Goal: Find specific page/section: Find specific page/section

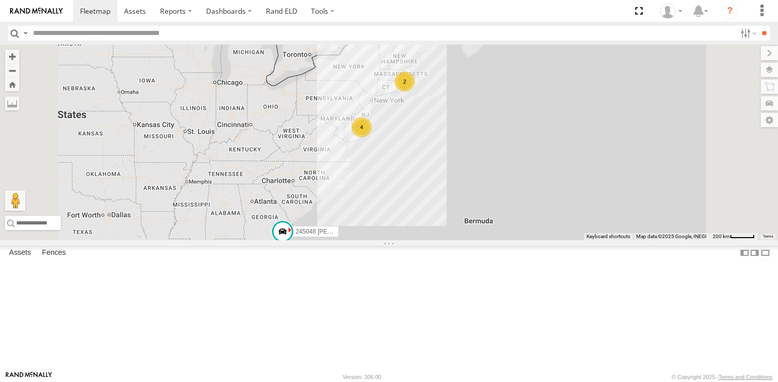
click at [444, 209] on div "245048 [PERSON_NAME] 2 4" at bounding box center [389, 143] width 778 height 196
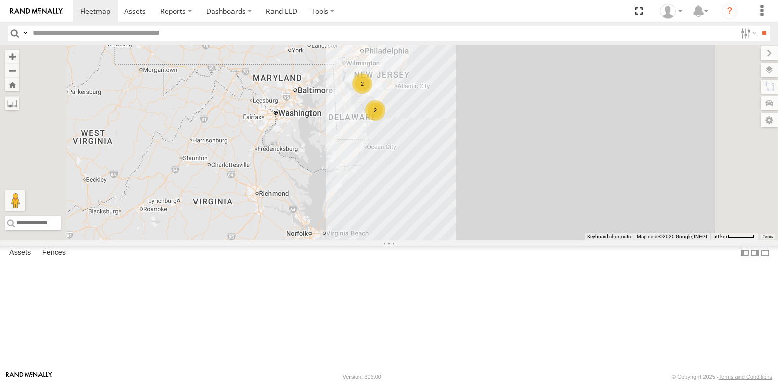
click at [461, 220] on div "245048 [PERSON_NAME] 2 2" at bounding box center [389, 143] width 778 height 196
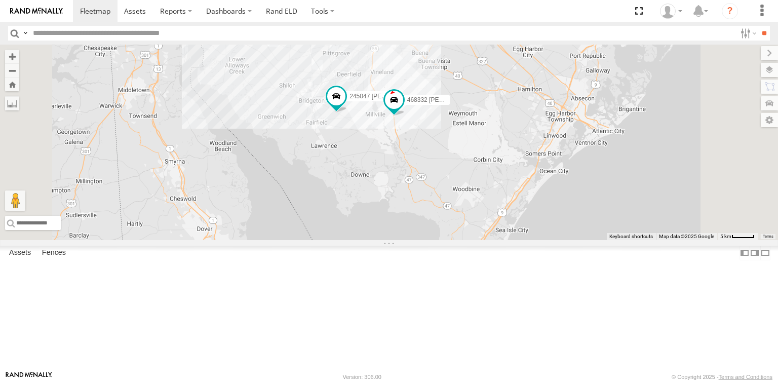
drag, startPoint x: 452, startPoint y: 163, endPoint x: 448, endPoint y: 215, distance: 51.8
click at [448, 215] on div "245048 [PERSON_NAME] 468334 [PERSON_NAME] JTSP Hino 2 245047 [PERSON_NAME] 4683…" at bounding box center [389, 143] width 778 height 196
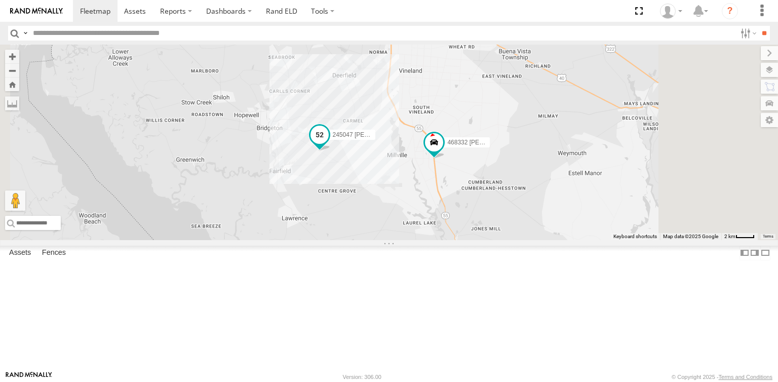
click at [329, 144] on span at bounding box center [320, 135] width 18 height 18
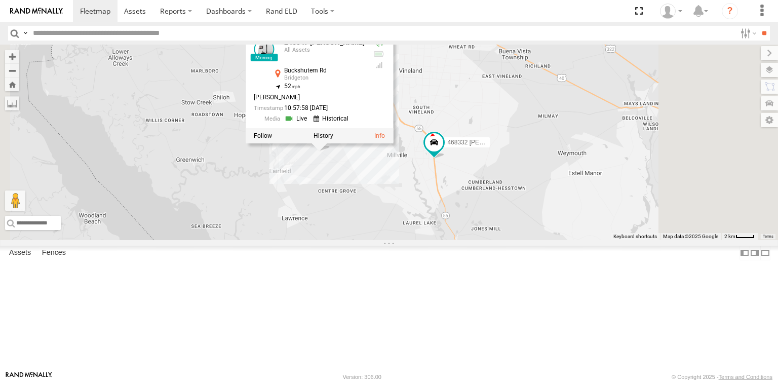
click at [464, 222] on div "245048 [PERSON_NAME] 468334 [PERSON_NAME] JTSP Hino 245047 [PERSON_NAME] 468332…" at bounding box center [389, 143] width 778 height 196
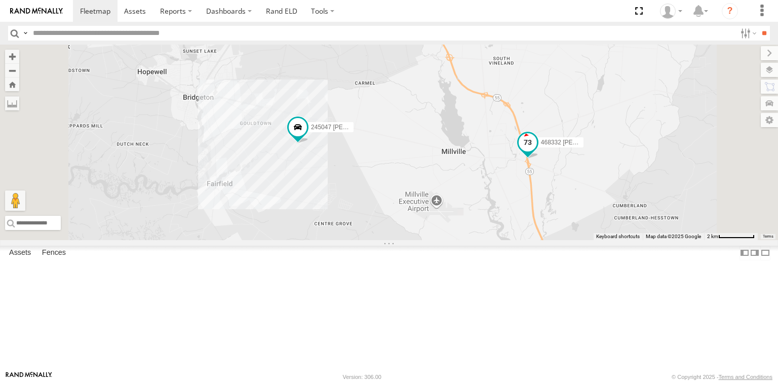
click at [537, 152] on span at bounding box center [528, 143] width 18 height 18
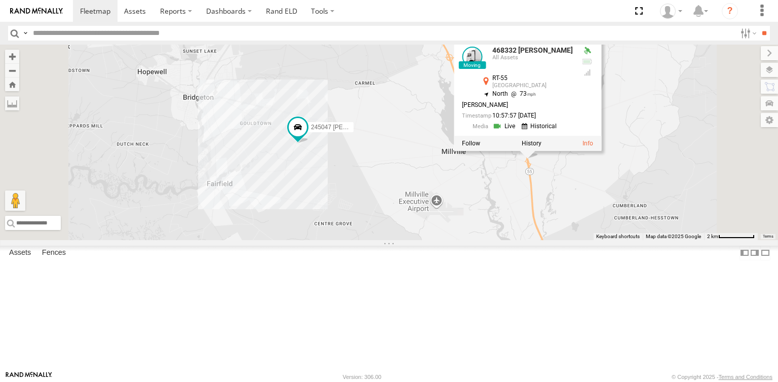
click at [623, 224] on div "245048 [PERSON_NAME] 468334 [PERSON_NAME] JTSP Hino 245047 [PERSON_NAME] 468332…" at bounding box center [389, 143] width 778 height 196
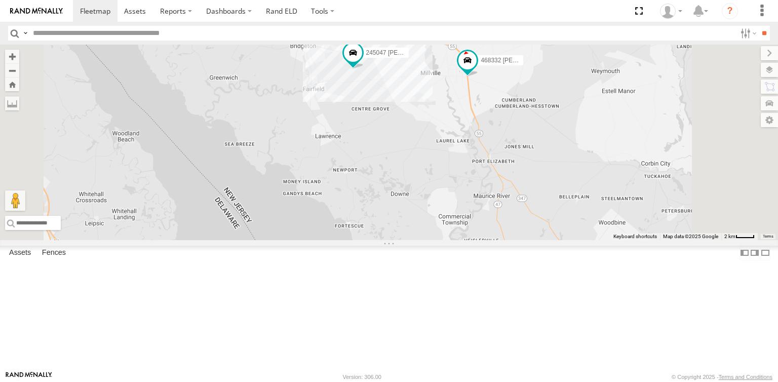
drag, startPoint x: 622, startPoint y: 251, endPoint x: 580, endPoint y: 170, distance: 91.3
click at [580, 170] on div "245048 [PERSON_NAME] 468334 [PERSON_NAME] JTSP Hino 245047 [PERSON_NAME] 468332…" at bounding box center [389, 143] width 778 height 196
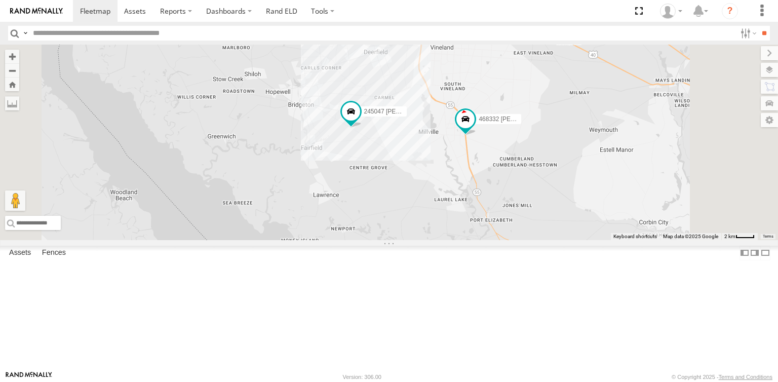
drag, startPoint x: 554, startPoint y: 153, endPoint x: 541, endPoint y: 195, distance: 43.6
click at [541, 196] on div "245048 [PERSON_NAME] 468334 [PERSON_NAME] JTSP Hino 245047 [PERSON_NAME] 468332…" at bounding box center [389, 143] width 778 height 196
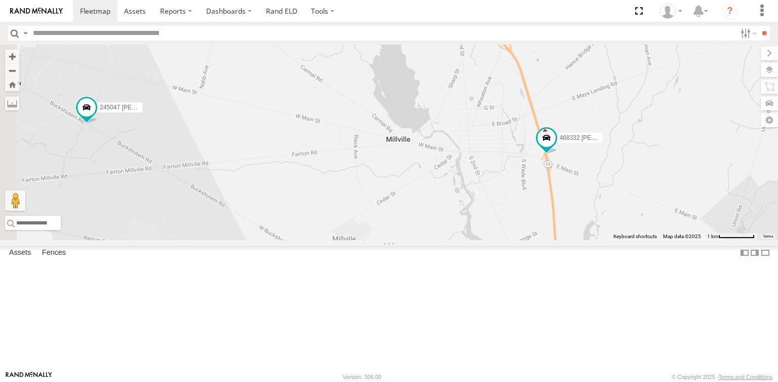
drag, startPoint x: 535, startPoint y: 144, endPoint x: 572, endPoint y: 302, distance: 162.8
click at [572, 240] on div "245048 [PERSON_NAME] 468334 [PERSON_NAME] JTSP Hino 245047 [PERSON_NAME] 468332…" at bounding box center [389, 143] width 778 height 196
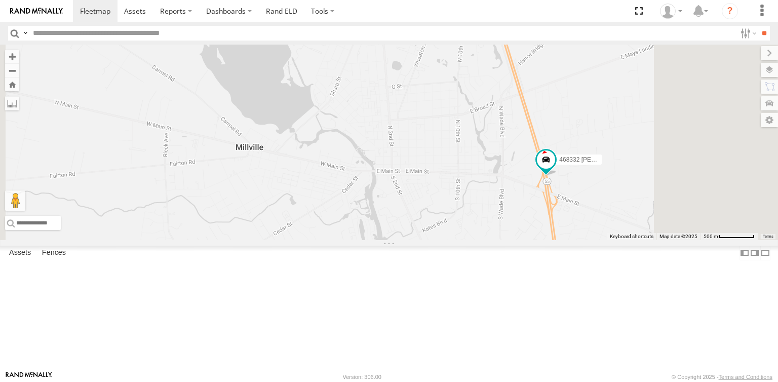
drag, startPoint x: 619, startPoint y: 249, endPoint x: 533, endPoint y: 268, distance: 87.9
click at [533, 240] on div "245048 [PERSON_NAME] 468334 [PERSON_NAME] JTSP Hino 245047 [PERSON_NAME] 468332…" at bounding box center [389, 143] width 778 height 196
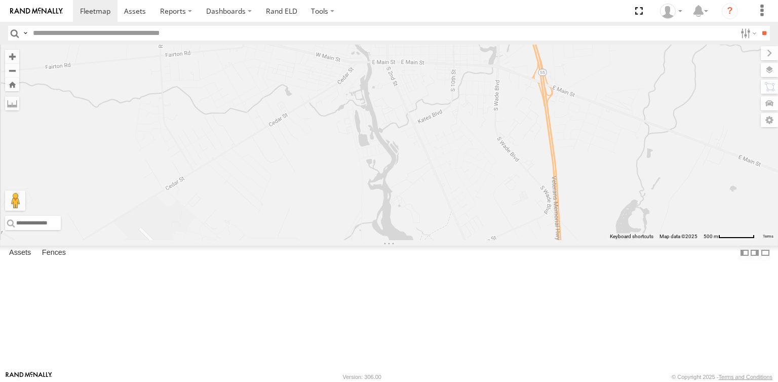
drag, startPoint x: 533, startPoint y: 295, endPoint x: 538, endPoint y: 186, distance: 109.1
click at [538, 186] on div "245048 [PERSON_NAME] 468334 [PERSON_NAME] JTSP Hino 245047 [PERSON_NAME] 468332…" at bounding box center [389, 143] width 778 height 196
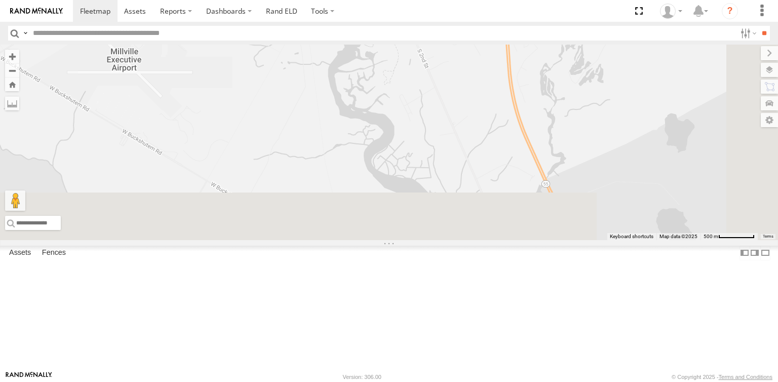
drag, startPoint x: 592, startPoint y: 312, endPoint x: 534, endPoint y: 91, distance: 228.2
click at [534, 91] on div "245048 [PERSON_NAME] 468334 [PERSON_NAME] JTSP Hino 245047 [PERSON_NAME] 468332…" at bounding box center [389, 143] width 778 height 196
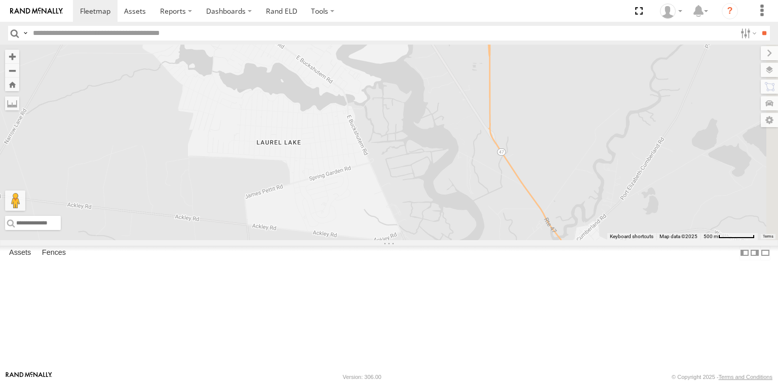
drag, startPoint x: 597, startPoint y: 294, endPoint x: 510, endPoint y: 69, distance: 240.7
click at [510, 69] on div "245048 [PERSON_NAME] 468334 [PERSON_NAME] JTSP Hino 245047 [PERSON_NAME] 468332…" at bounding box center [389, 143] width 778 height 196
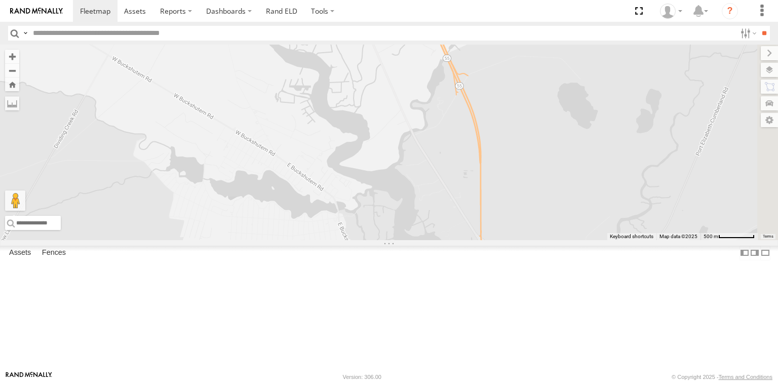
drag, startPoint x: 549, startPoint y: 121, endPoint x: 543, endPoint y: 234, distance: 112.7
click at [543, 234] on div "245048 [PERSON_NAME] 468334 [PERSON_NAME] JTSP Hino 245047 [PERSON_NAME] 468332…" at bounding box center [389, 143] width 778 height 196
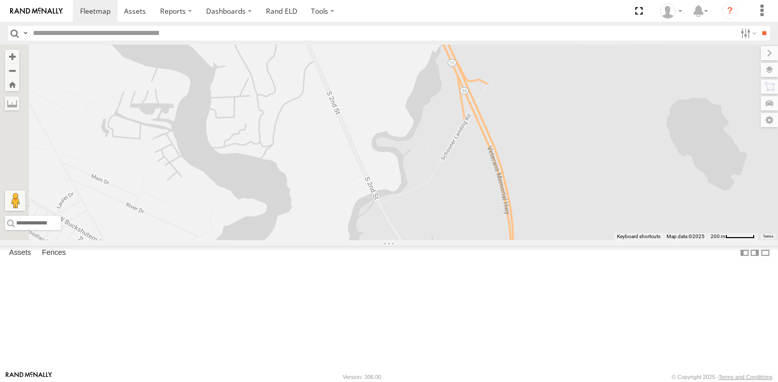
drag, startPoint x: 567, startPoint y: 237, endPoint x: 559, endPoint y: 301, distance: 65.4
click at [559, 240] on div "245048 [PERSON_NAME] 468334 [PERSON_NAME] JTSP Hino 245047 [PERSON_NAME] 468332…" at bounding box center [389, 143] width 778 height 196
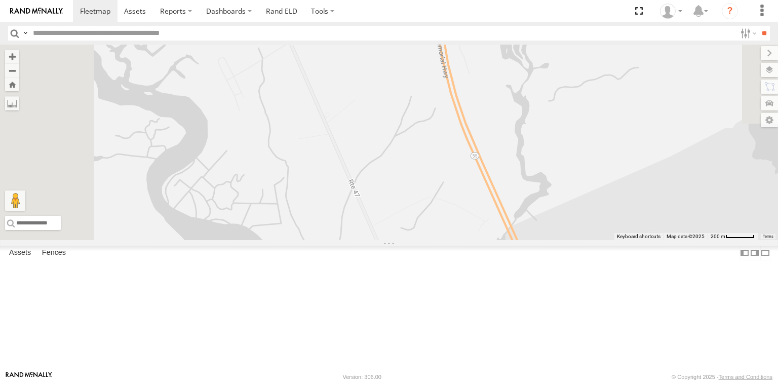
drag, startPoint x: 492, startPoint y: 139, endPoint x: 549, endPoint y: 286, distance: 157.3
click at [549, 240] on div "245048 [PERSON_NAME] 468334 [PERSON_NAME] JTSP Hino 245047 [PERSON_NAME] 468332…" at bounding box center [389, 143] width 778 height 196
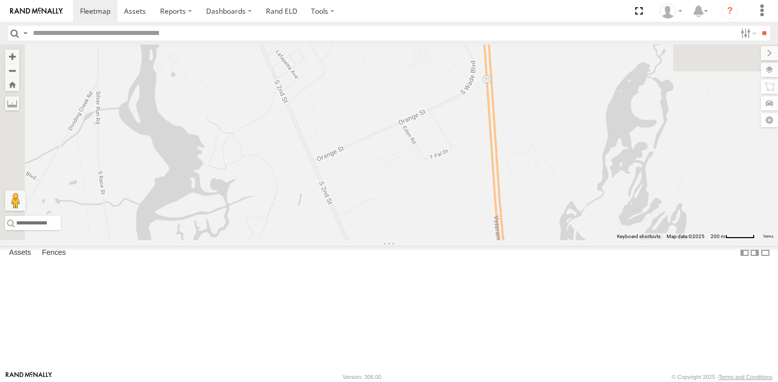
drag, startPoint x: 492, startPoint y: 135, endPoint x: 510, endPoint y: 249, distance: 115.3
click at [510, 240] on div "245048 [PERSON_NAME] 468334 [PERSON_NAME] JTSP Hino 245047 [PERSON_NAME] 468332…" at bounding box center [389, 143] width 778 height 196
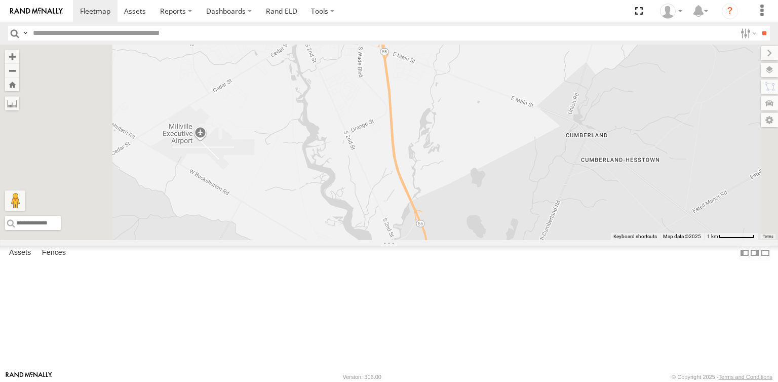
drag, startPoint x: 492, startPoint y: 190, endPoint x: 477, endPoint y: 172, distance: 23.0
click at [477, 172] on div "245048 [PERSON_NAME] 468334 [PERSON_NAME] JTSP Hino 245047 [PERSON_NAME] 468332…" at bounding box center [389, 143] width 778 height 196
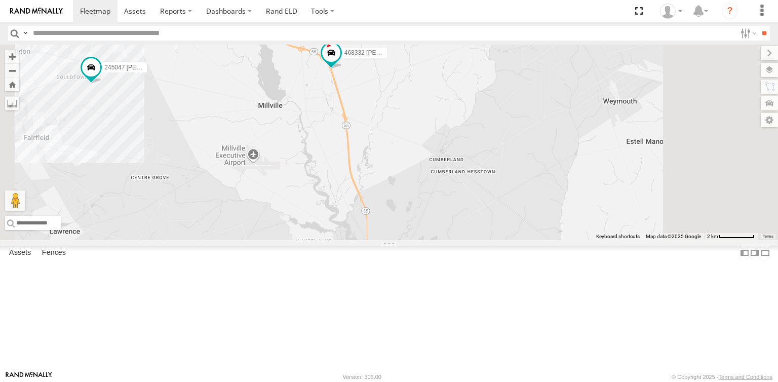
click at [0, 0] on div "468332 [PERSON_NAME]" at bounding box center [0, 0] width 0 height 0
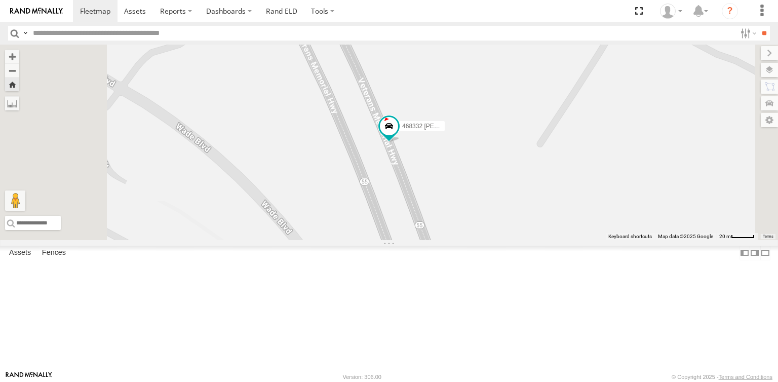
click at [0, 0] on link at bounding box center [0, 0] width 0 height 0
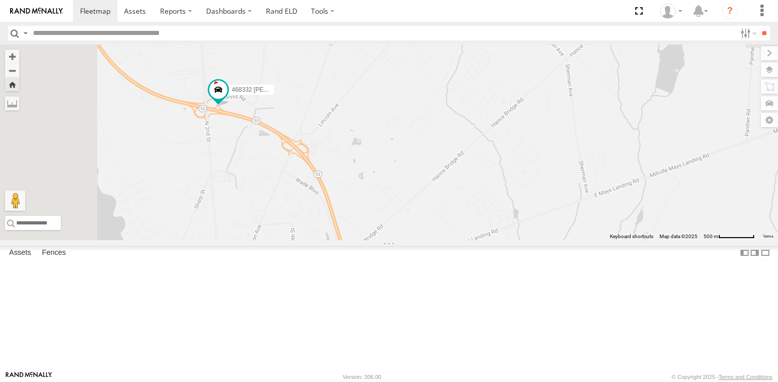
drag, startPoint x: 318, startPoint y: 188, endPoint x: 434, endPoint y: 280, distance: 147.9
click at [434, 240] on div "468332 [PERSON_NAME]" at bounding box center [389, 143] width 778 height 196
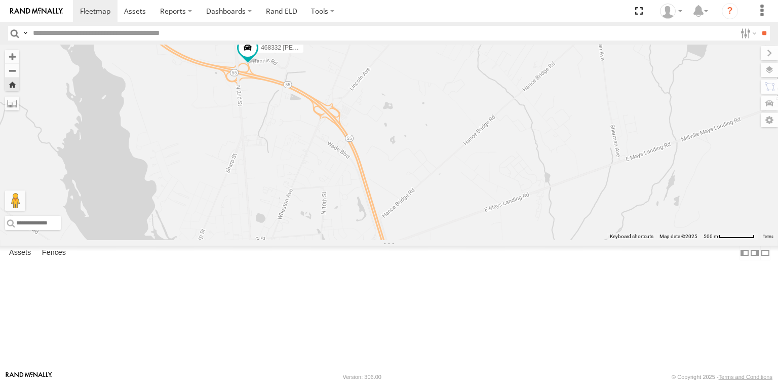
drag, startPoint x: 375, startPoint y: 249, endPoint x: 403, endPoint y: 210, distance: 47.9
click at [403, 210] on div "468332 [PERSON_NAME]" at bounding box center [389, 143] width 778 height 196
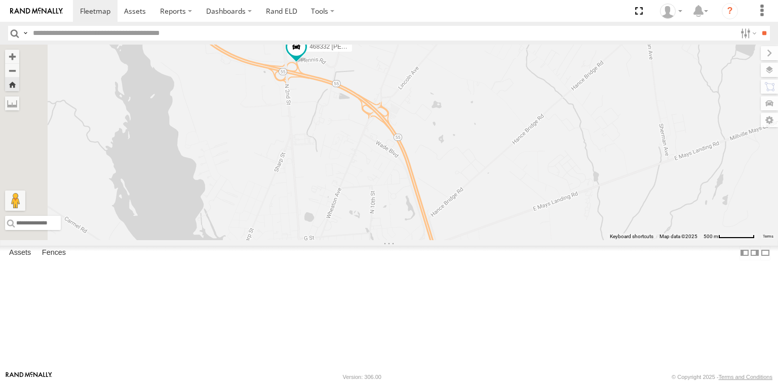
drag, startPoint x: 350, startPoint y: 206, endPoint x: 403, endPoint y: 205, distance: 53.2
click at [403, 205] on div "468332 [PERSON_NAME]" at bounding box center [389, 143] width 778 height 196
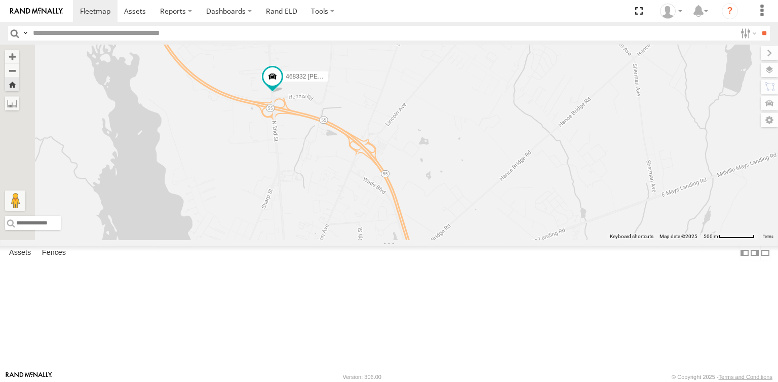
drag, startPoint x: 440, startPoint y: 168, endPoint x: 424, endPoint y: 204, distance: 39.9
click at [424, 204] on div "468332 [PERSON_NAME]" at bounding box center [389, 143] width 778 height 196
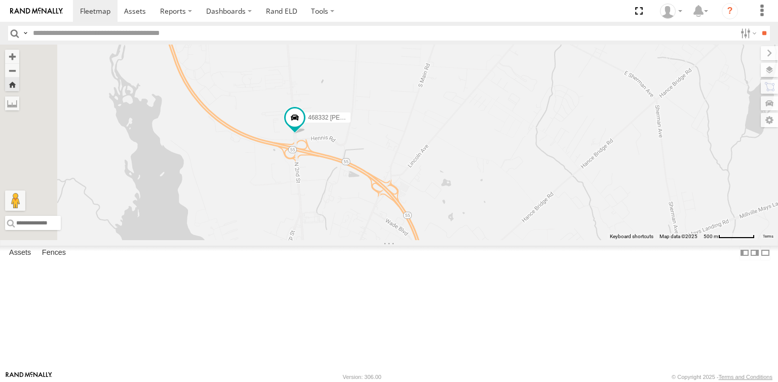
drag, startPoint x: 436, startPoint y: 146, endPoint x: 458, endPoint y: 188, distance: 48.3
click at [458, 188] on div "468332 [PERSON_NAME]" at bounding box center [389, 143] width 778 height 196
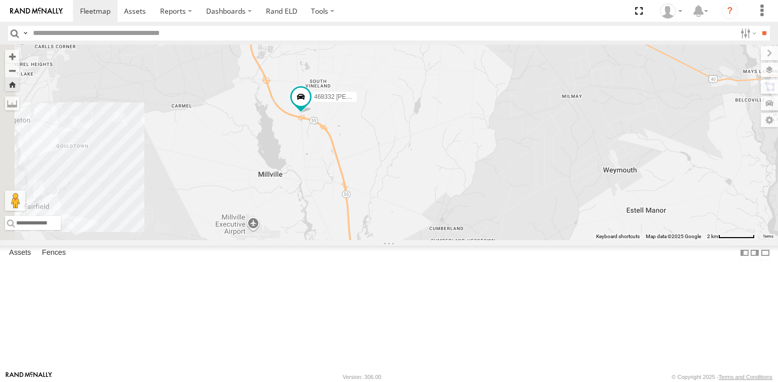
drag, startPoint x: 390, startPoint y: 214, endPoint x: 430, endPoint y: 240, distance: 47.6
click at [430, 240] on div "468332 [PERSON_NAME]" at bounding box center [389, 143] width 778 height 196
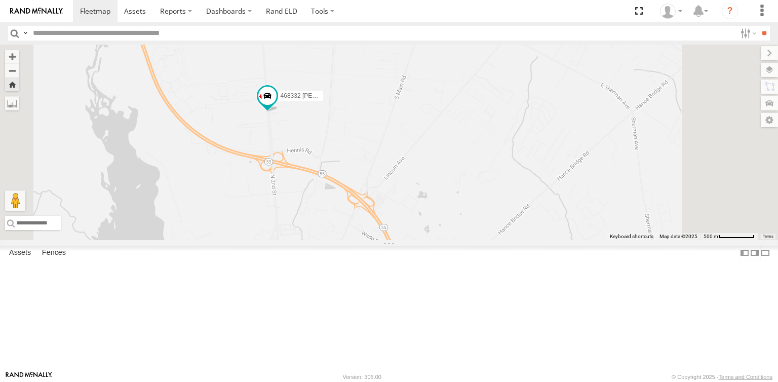
drag, startPoint x: 401, startPoint y: 173, endPoint x: 404, endPoint y: 282, distance: 108.9
click at [404, 240] on div "468332 [PERSON_NAME]" at bounding box center [389, 143] width 778 height 196
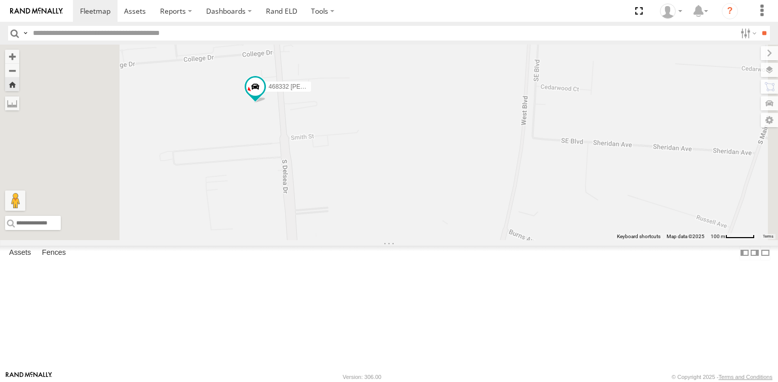
drag, startPoint x: 342, startPoint y: 182, endPoint x: 396, endPoint y: 196, distance: 55.5
click at [396, 196] on div "468332 [PERSON_NAME]" at bounding box center [389, 143] width 778 height 196
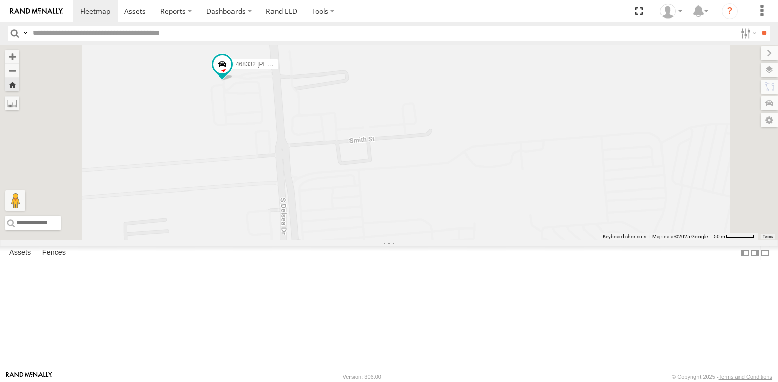
drag, startPoint x: 547, startPoint y: 153, endPoint x: 573, endPoint y: 147, distance: 27.0
click at [573, 147] on div "468332 [PERSON_NAME]" at bounding box center [389, 143] width 778 height 196
click at [768, 68] on label at bounding box center [759, 70] width 37 height 14
click at [0, 0] on label at bounding box center [0, 0] width 0 height 0
click at [0, 0] on span "Satellite" at bounding box center [0, 0] width 0 height 0
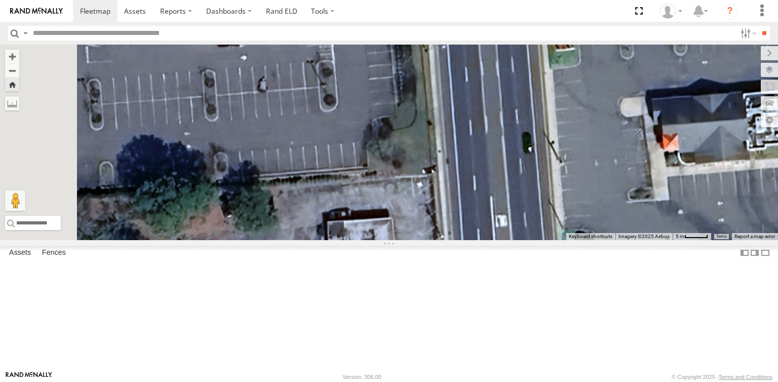
drag, startPoint x: 335, startPoint y: 186, endPoint x: 438, endPoint y: 203, distance: 104.7
click at [438, 203] on div "468332 [PERSON_NAME]" at bounding box center [389, 143] width 778 height 196
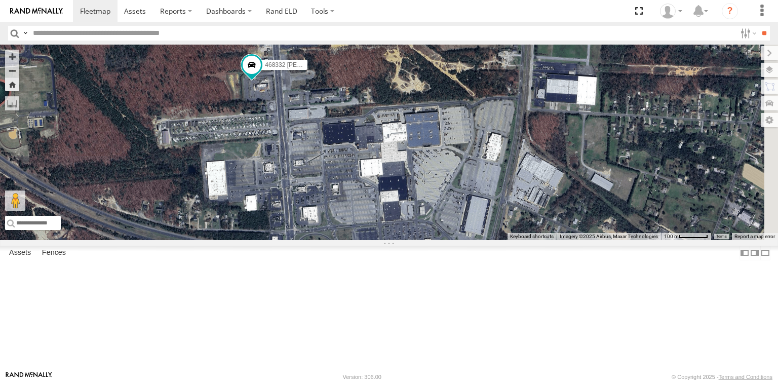
drag, startPoint x: 430, startPoint y: 252, endPoint x: 404, endPoint y: 218, distance: 42.7
click at [404, 219] on div "468332 [PERSON_NAME]" at bounding box center [389, 143] width 778 height 196
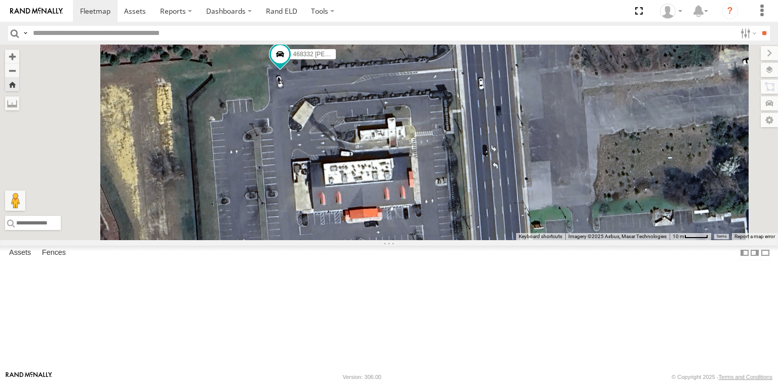
drag, startPoint x: 401, startPoint y: 177, endPoint x: 407, endPoint y: 194, distance: 17.3
click at [407, 194] on div "468332 [PERSON_NAME]" at bounding box center [389, 143] width 778 height 196
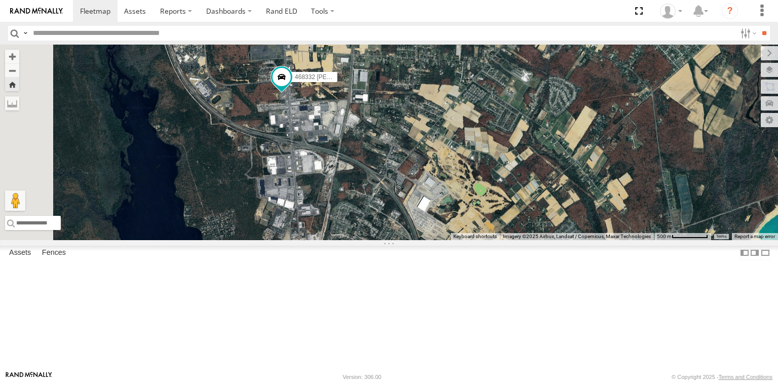
drag, startPoint x: 419, startPoint y: 243, endPoint x: 467, endPoint y: 193, distance: 69.5
click at [467, 193] on div "468332 [PERSON_NAME]" at bounding box center [389, 143] width 778 height 196
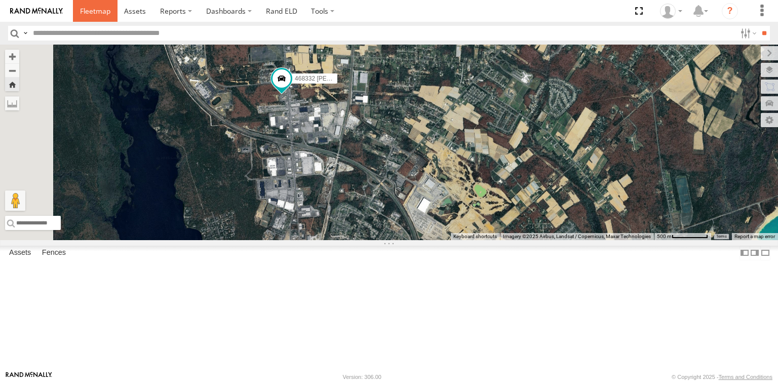
click at [93, 14] on span at bounding box center [95, 11] width 30 height 10
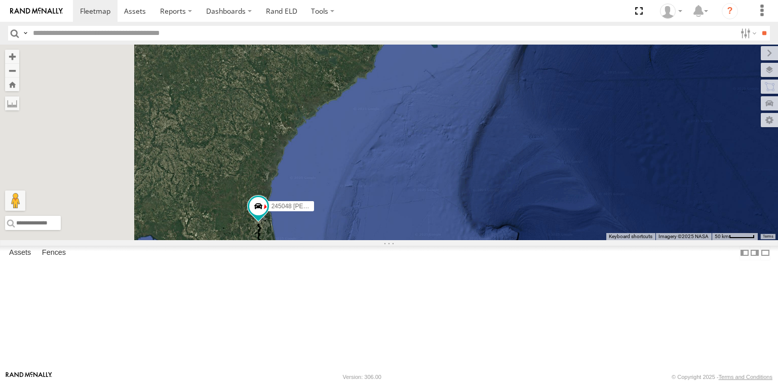
drag, startPoint x: 397, startPoint y: 312, endPoint x: 460, endPoint y: 310, distance: 63.4
click at [460, 240] on div "245048 [PERSON_NAME]" at bounding box center [389, 143] width 778 height 196
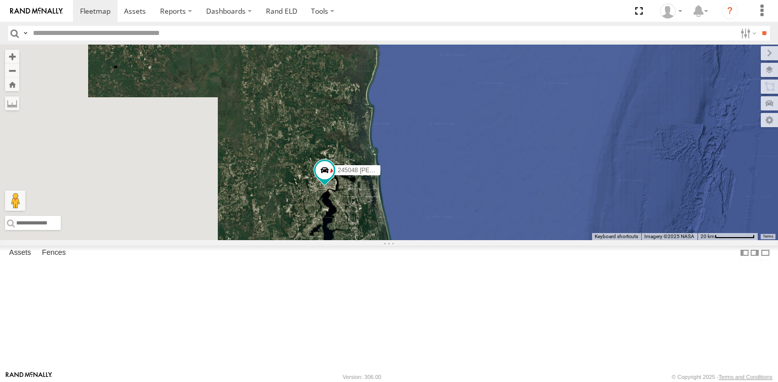
drag, startPoint x: 438, startPoint y: 293, endPoint x: 496, endPoint y: 297, distance: 58.9
click at [503, 240] on div "245048 [PERSON_NAME]" at bounding box center [389, 143] width 778 height 196
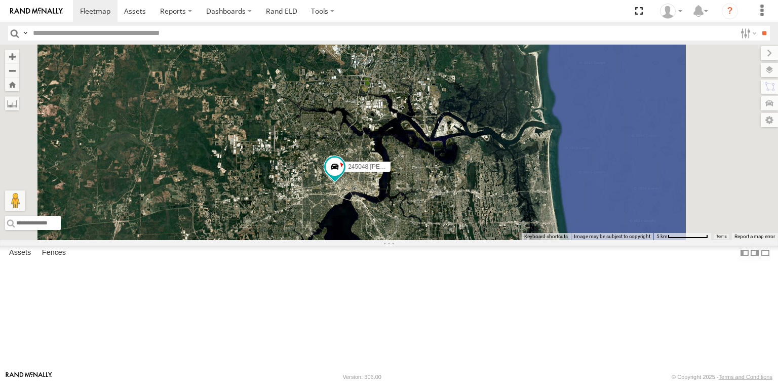
drag, startPoint x: 440, startPoint y: 243, endPoint x: 459, endPoint y: 295, distance: 55.6
click at [459, 240] on div "245048 [PERSON_NAME]" at bounding box center [389, 143] width 778 height 196
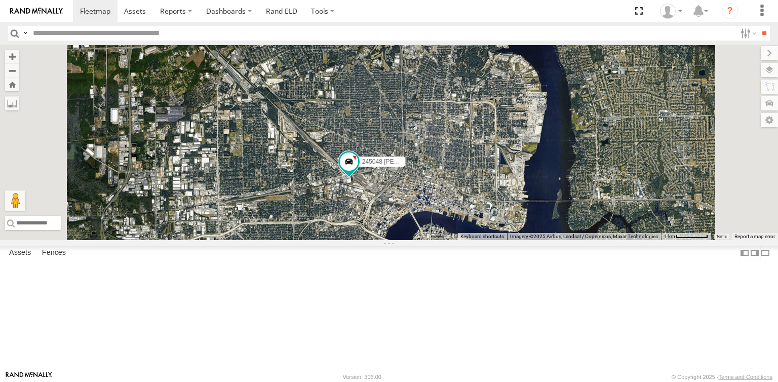
drag, startPoint x: 466, startPoint y: 240, endPoint x: 459, endPoint y: 323, distance: 83.4
click at [459, 240] on div "245048 [PERSON_NAME]" at bounding box center [389, 143] width 778 height 196
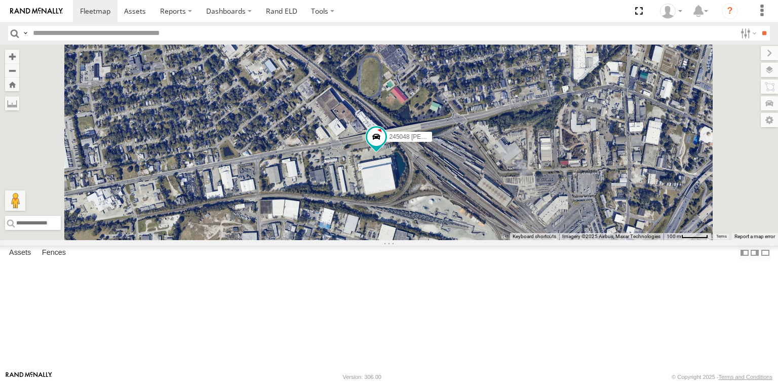
drag, startPoint x: 527, startPoint y: 230, endPoint x: 468, endPoint y: 301, distance: 91.7
click at [468, 240] on div "245048 [PERSON_NAME]" at bounding box center [389, 143] width 778 height 196
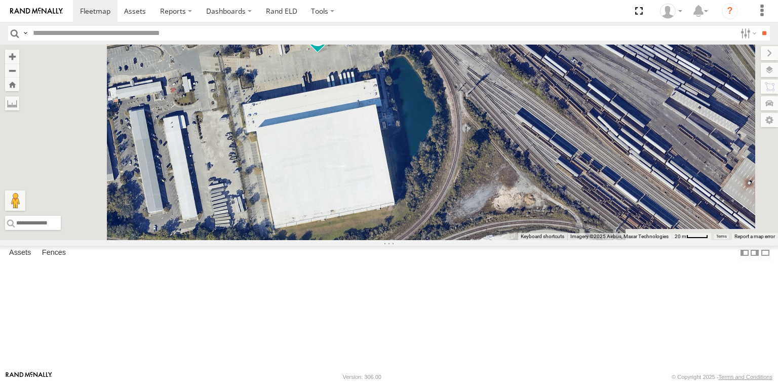
drag, startPoint x: 452, startPoint y: 282, endPoint x: 537, endPoint y: 197, distance: 120.7
click at [537, 197] on div "245048 [PERSON_NAME]" at bounding box center [389, 143] width 778 height 196
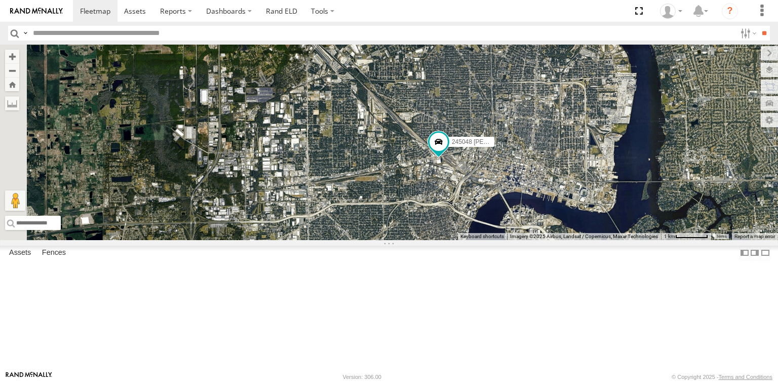
drag, startPoint x: 578, startPoint y: 249, endPoint x: 608, endPoint y: 279, distance: 43.0
click at [608, 240] on div "245048 [PERSON_NAME]" at bounding box center [389, 143] width 778 height 196
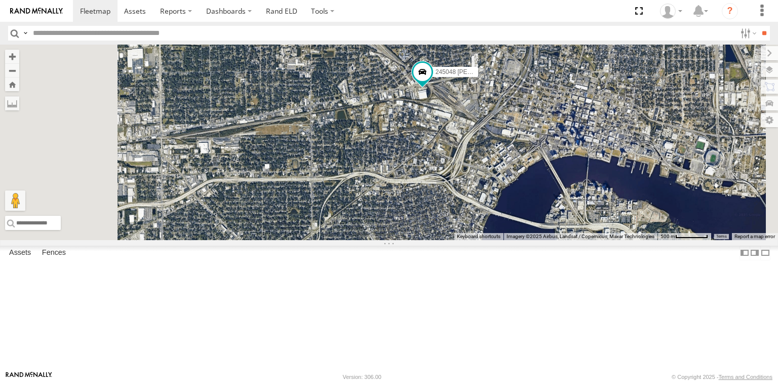
drag, startPoint x: 532, startPoint y: 205, endPoint x: 533, endPoint y: 198, distance: 7.3
click at [533, 198] on div "245048 [PERSON_NAME]" at bounding box center [389, 143] width 778 height 196
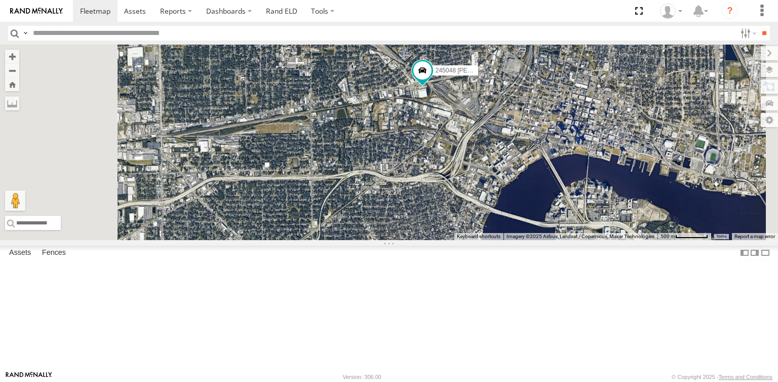
drag, startPoint x: 554, startPoint y: 202, endPoint x: 529, endPoint y: 216, distance: 28.6
click at [529, 216] on div "245048 [PERSON_NAME]" at bounding box center [389, 143] width 778 height 196
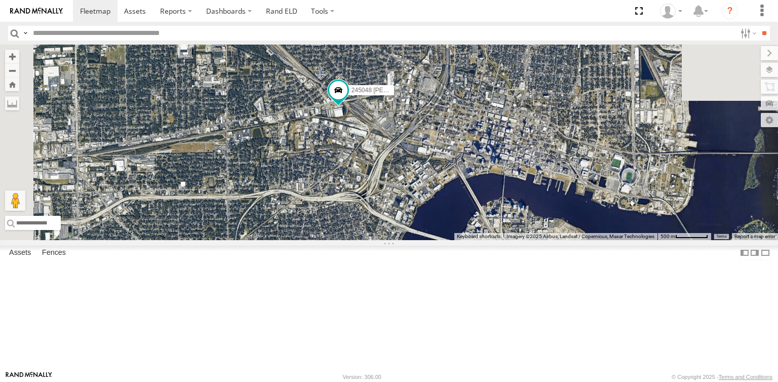
drag, startPoint x: 470, startPoint y: 203, endPoint x: 530, endPoint y: 348, distance: 157.4
click at [530, 240] on div "245048 [PERSON_NAME]" at bounding box center [389, 143] width 778 height 196
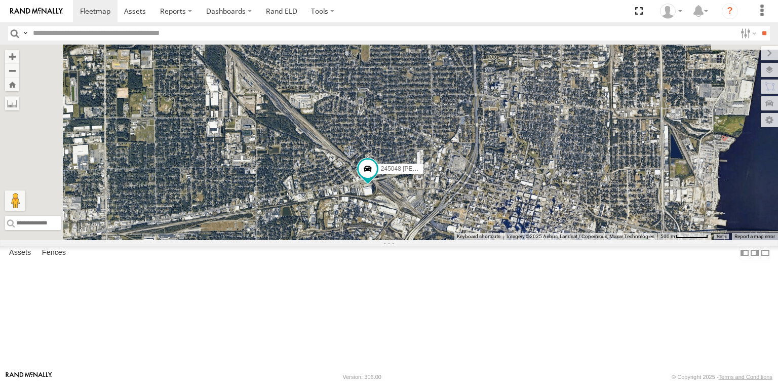
drag, startPoint x: 494, startPoint y: 271, endPoint x: 498, endPoint y: 290, distance: 20.3
click at [498, 240] on div "245048 [PERSON_NAME]" at bounding box center [389, 143] width 778 height 196
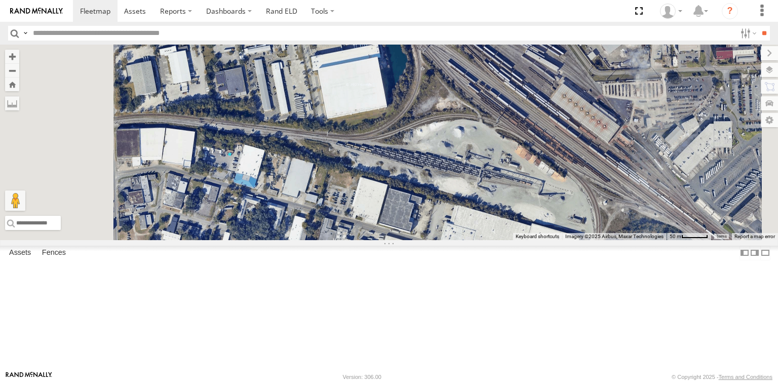
drag, startPoint x: 490, startPoint y: 256, endPoint x: 512, endPoint y: 338, distance: 84.4
click at [512, 240] on div "245048 [PERSON_NAME]" at bounding box center [389, 143] width 778 height 196
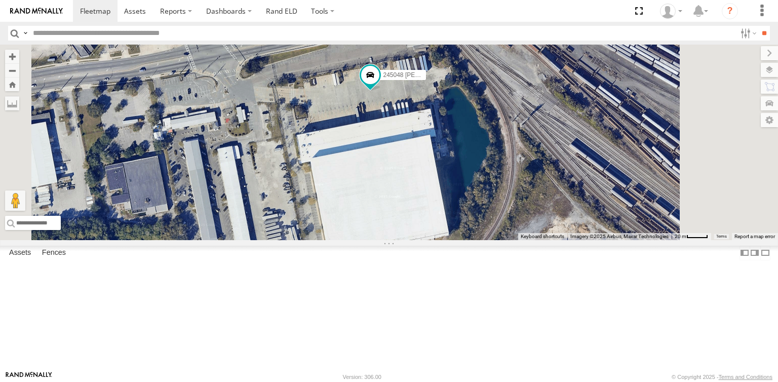
drag, startPoint x: 396, startPoint y: 239, endPoint x: 436, endPoint y: 271, distance: 50.9
click at [436, 240] on div "245048 [PERSON_NAME]" at bounding box center [389, 143] width 778 height 196
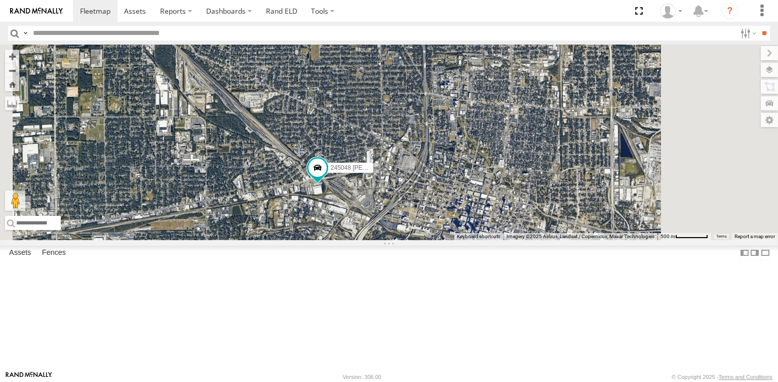
click at [398, 107] on div "245048 [PERSON_NAME]" at bounding box center [389, 143] width 778 height 196
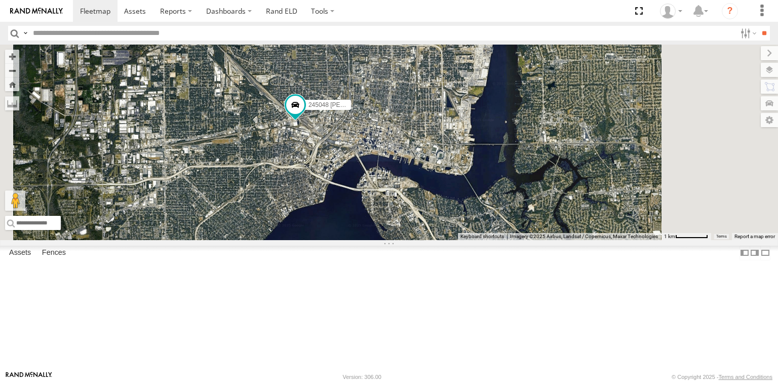
click at [0, 0] on div "245047 [PERSON_NAME]" at bounding box center [0, 0] width 0 height 0
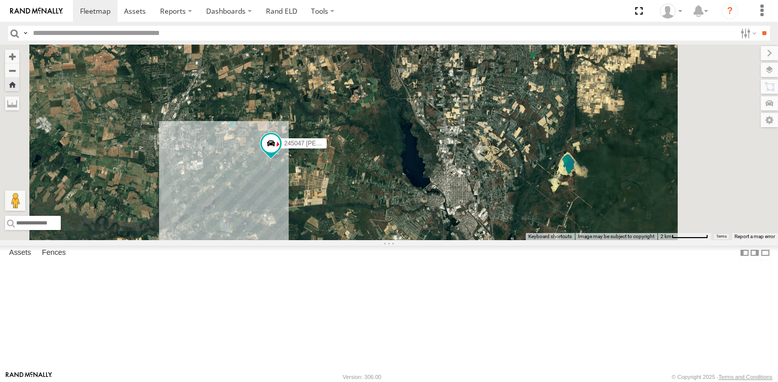
drag, startPoint x: 349, startPoint y: 260, endPoint x: 360, endPoint y: 257, distance: 12.2
click at [360, 240] on div "245047 [PERSON_NAME]" at bounding box center [389, 143] width 778 height 196
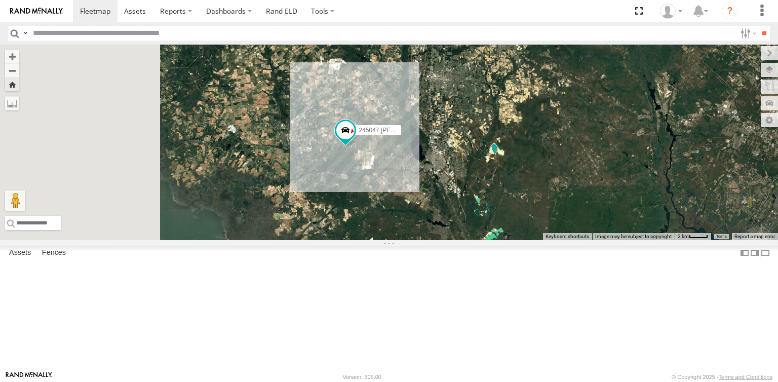
drag, startPoint x: 418, startPoint y: 243, endPoint x: 451, endPoint y: 235, distance: 33.4
click at [451, 235] on div "245047 [PERSON_NAME]" at bounding box center [389, 143] width 778 height 196
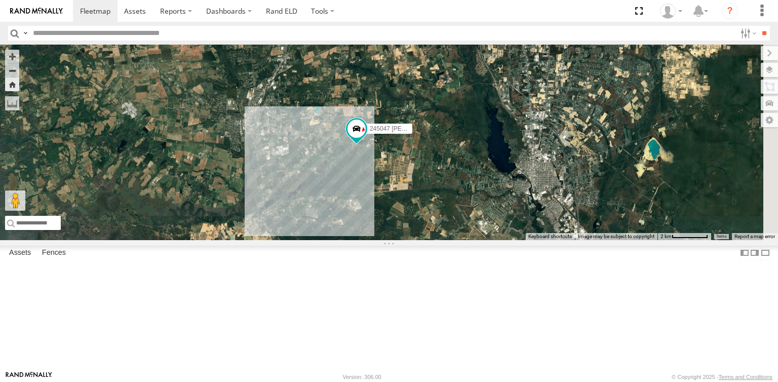
drag, startPoint x: 488, startPoint y: 227, endPoint x: 449, endPoint y: 261, distance: 51.7
click at [449, 240] on div "245047 [PERSON_NAME]" at bounding box center [389, 143] width 778 height 196
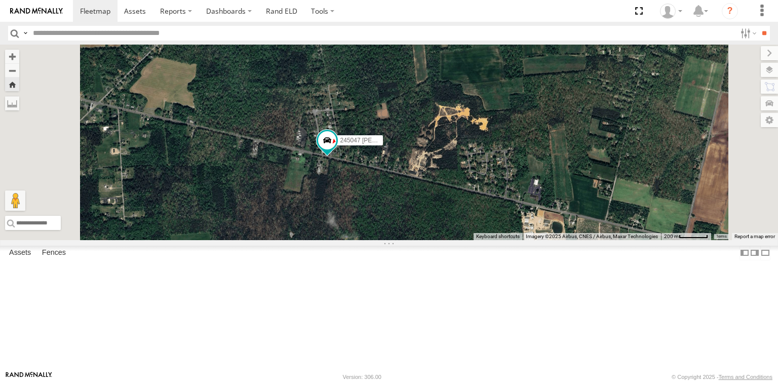
drag, startPoint x: 470, startPoint y: 192, endPoint x: 454, endPoint y: 316, distance: 125.2
click at [454, 240] on div "245047 [PERSON_NAME]" at bounding box center [389, 143] width 778 height 196
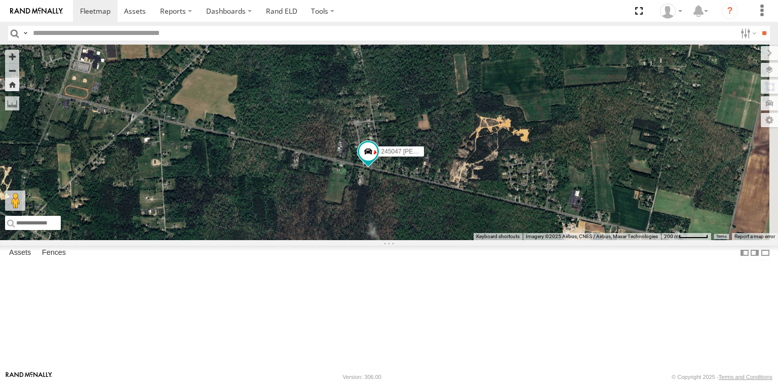
drag, startPoint x: 503, startPoint y: 272, endPoint x: 481, endPoint y: 319, distance: 52.4
click at [481, 240] on div "245047 [PERSON_NAME]" at bounding box center [389, 143] width 778 height 196
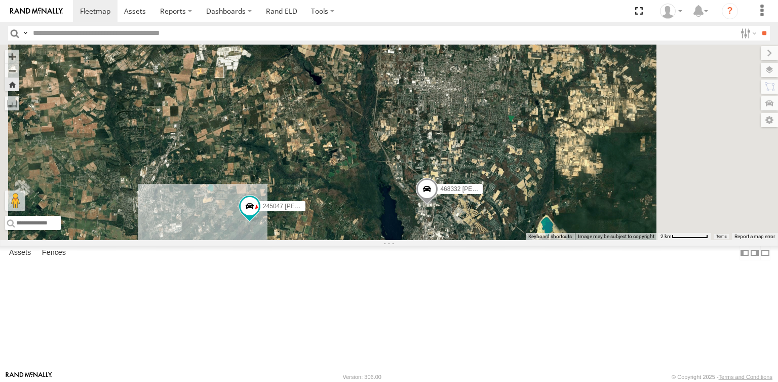
drag, startPoint x: 650, startPoint y: 256, endPoint x: 561, endPoint y: 281, distance: 92.1
click at [561, 240] on div "245047 Shawn 468332 Stanley" at bounding box center [389, 143] width 778 height 196
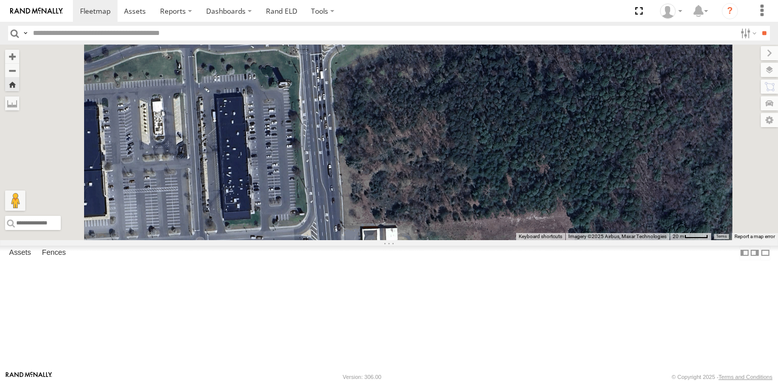
drag, startPoint x: 605, startPoint y: 154, endPoint x: 541, endPoint y: 335, distance: 192.1
click at [541, 240] on div "245047 Shawn 468332 Stanley" at bounding box center [389, 143] width 778 height 196
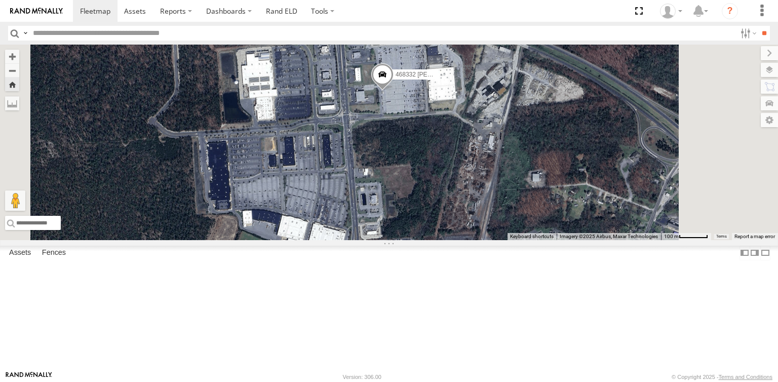
drag, startPoint x: 535, startPoint y: 321, endPoint x: 518, endPoint y: 202, distance: 119.8
click at [518, 202] on div "245047 Shawn 468332 Stanley" at bounding box center [389, 143] width 778 height 196
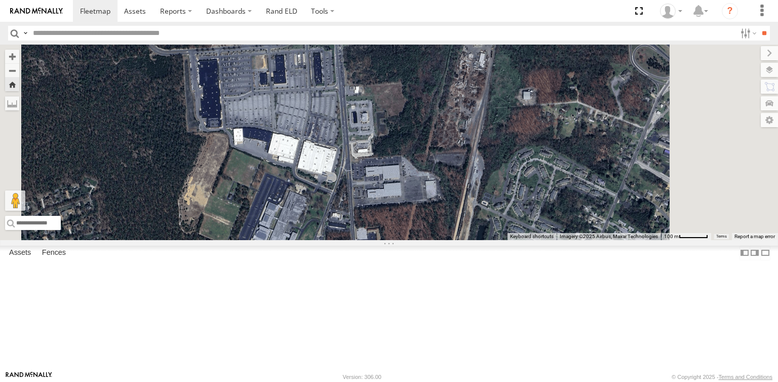
drag, startPoint x: 515, startPoint y: 234, endPoint x: 509, endPoint y: 165, distance: 69.2
click at [509, 165] on div "245047 Shawn 468332 Stanley" at bounding box center [389, 143] width 778 height 196
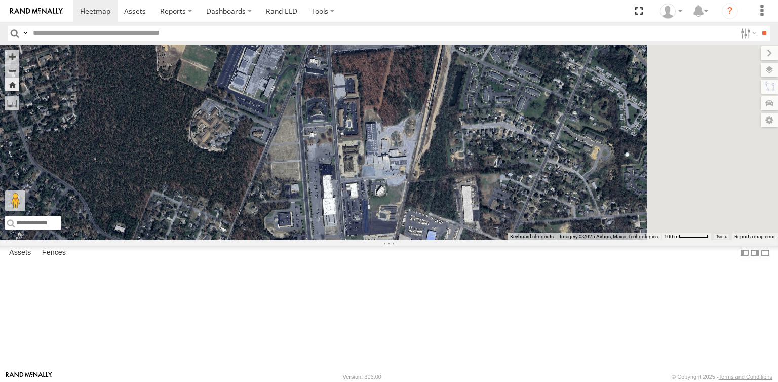
drag, startPoint x: 527, startPoint y: 287, endPoint x: 513, endPoint y: 156, distance: 131.9
click at [513, 156] on div "245047 Shawn 468332 Stanley" at bounding box center [389, 143] width 778 height 196
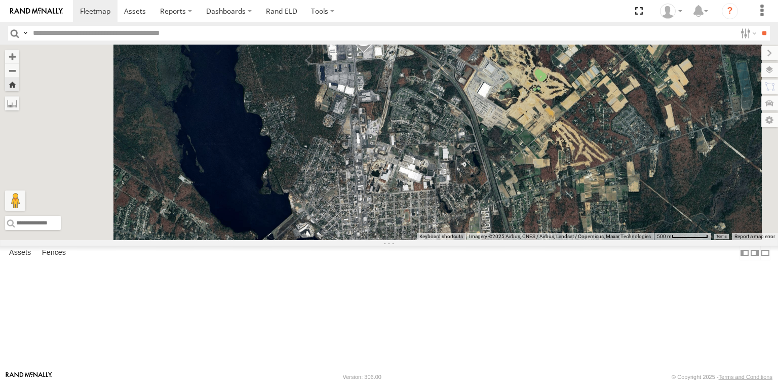
drag, startPoint x: 507, startPoint y: 257, endPoint x: 498, endPoint y: 260, distance: 9.3
click at [498, 240] on div "245047 Shawn 468332 Stanley" at bounding box center [389, 143] width 778 height 196
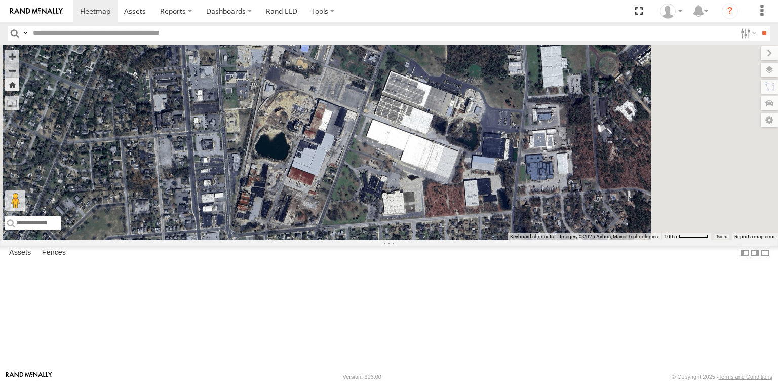
drag, startPoint x: 540, startPoint y: 220, endPoint x: 411, endPoint y: 246, distance: 130.8
click at [411, 240] on div "245047 Shawn 468332 Stanley" at bounding box center [389, 143] width 778 height 196
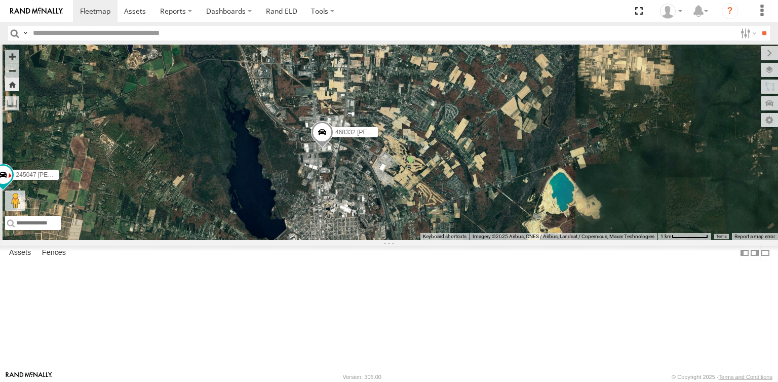
drag, startPoint x: 444, startPoint y: 210, endPoint x: 461, endPoint y: 251, distance: 44.3
click at [461, 240] on div "245047 Shawn 468332 Stanley" at bounding box center [389, 143] width 778 height 196
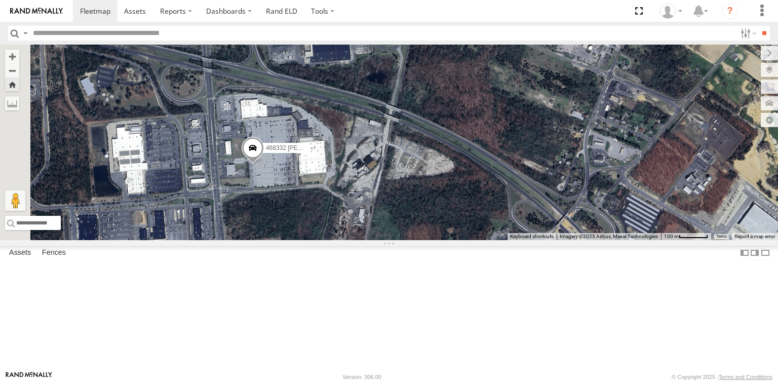
drag, startPoint x: 491, startPoint y: 207, endPoint x: 533, endPoint y: 307, distance: 109.2
click at [533, 240] on div "245047 Shawn 468332 Stanley" at bounding box center [389, 143] width 778 height 196
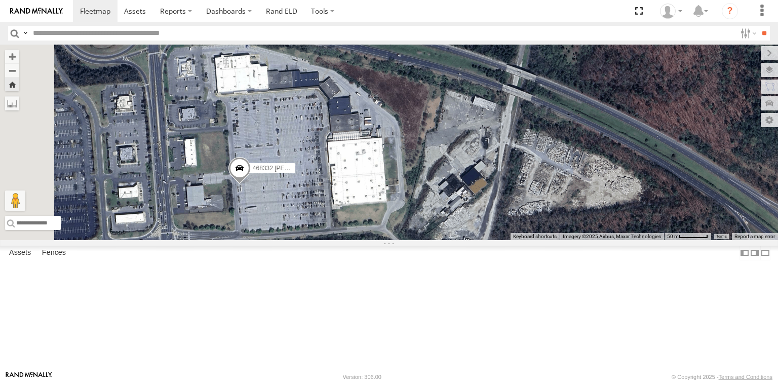
drag, startPoint x: 461, startPoint y: 251, endPoint x: 548, endPoint y: 246, distance: 86.8
click at [548, 240] on div "245047 Shawn 468332 Stanley" at bounding box center [389, 143] width 778 height 196
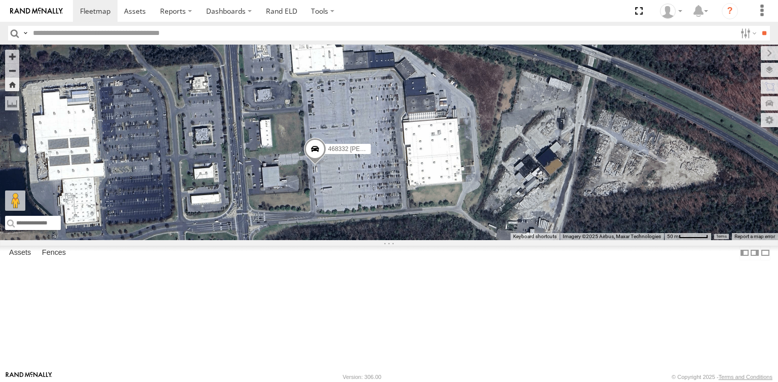
drag, startPoint x: 420, startPoint y: 257, endPoint x: 496, endPoint y: 238, distance: 78.9
click at [496, 238] on div "245047 Shawn 468332 Stanley" at bounding box center [389, 143] width 778 height 196
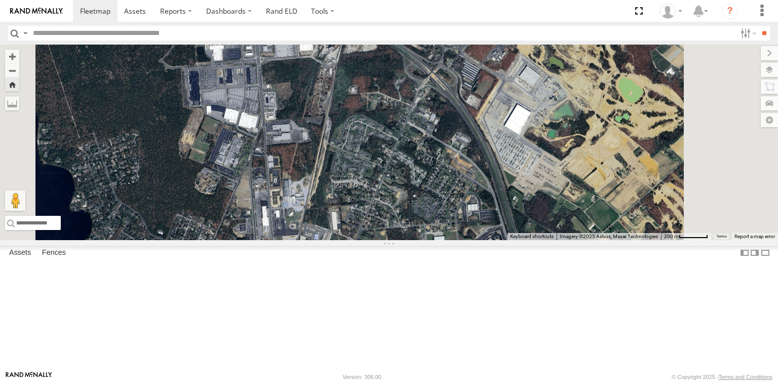
drag, startPoint x: 421, startPoint y: 318, endPoint x: 413, endPoint y: 186, distance: 132.0
click at [413, 186] on div "245047 Shawn 468332 Stanley" at bounding box center [389, 143] width 778 height 196
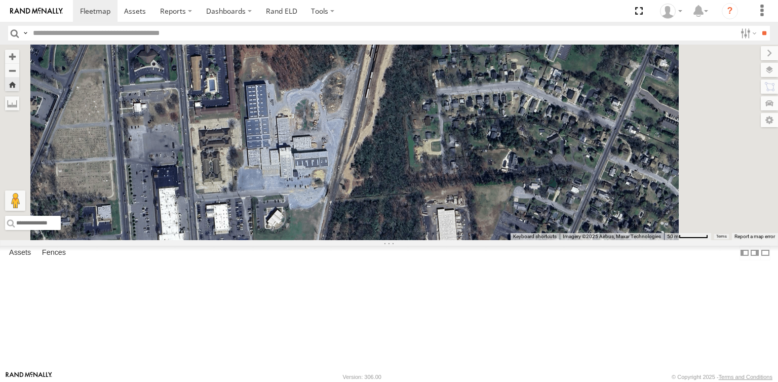
drag, startPoint x: 456, startPoint y: 268, endPoint x: 412, endPoint y: 277, distance: 45.0
click at [412, 240] on div "245047 Shawn 468332 Stanley" at bounding box center [389, 143] width 778 height 196
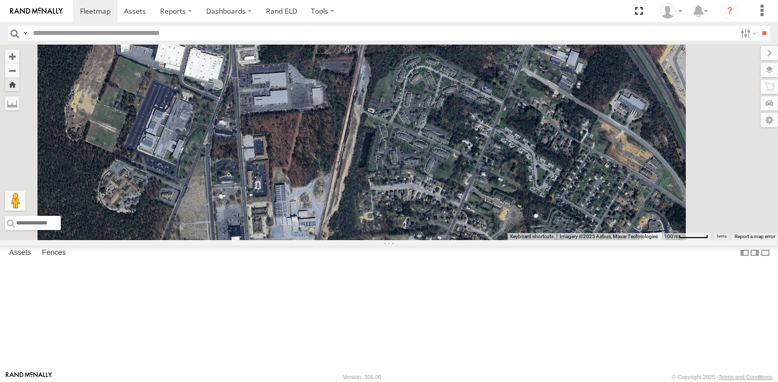
drag, startPoint x: 515, startPoint y: 180, endPoint x: 466, endPoint y: 330, distance: 158.0
click at [466, 240] on div "245047 Shawn 468332 Stanley" at bounding box center [389, 143] width 778 height 196
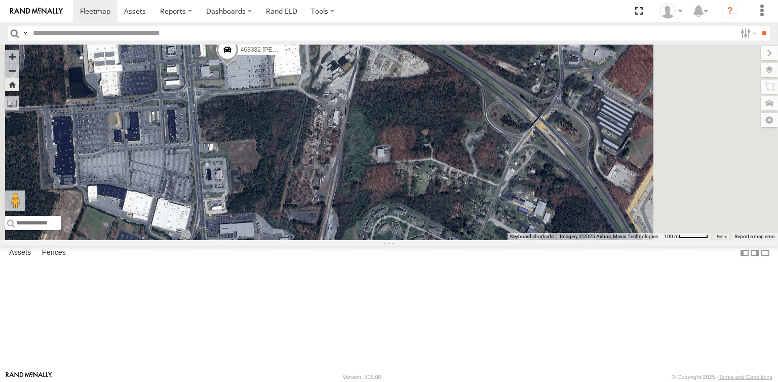
drag, startPoint x: 500, startPoint y: 226, endPoint x: 496, endPoint y: 281, distance: 54.3
click at [496, 240] on div "245047 Shawn 468332 Stanley" at bounding box center [389, 143] width 778 height 196
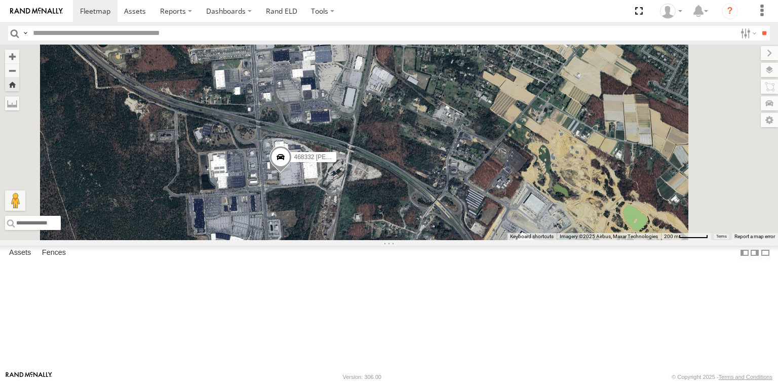
drag, startPoint x: 401, startPoint y: 249, endPoint x: 446, endPoint y: 307, distance: 73.7
click at [446, 240] on div "245047 Shawn 468332 Stanley" at bounding box center [389, 143] width 778 height 196
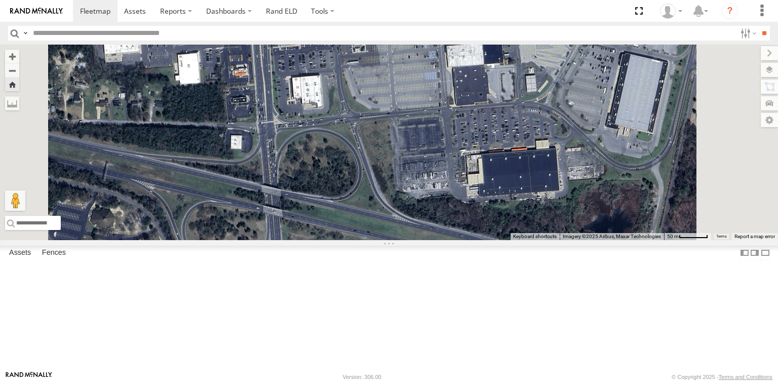
drag, startPoint x: 441, startPoint y: 307, endPoint x: 444, endPoint y: 350, distance: 43.2
click at [444, 240] on div "245047 Shawn 468332 Stanley" at bounding box center [389, 143] width 778 height 196
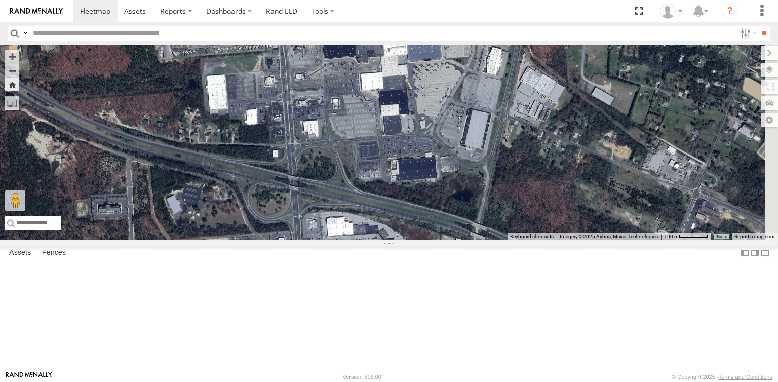
drag, startPoint x: 480, startPoint y: 334, endPoint x: 456, endPoint y: 267, distance: 71.5
click at [456, 240] on div "245047 Shawn 468332 Stanley" at bounding box center [389, 143] width 778 height 196
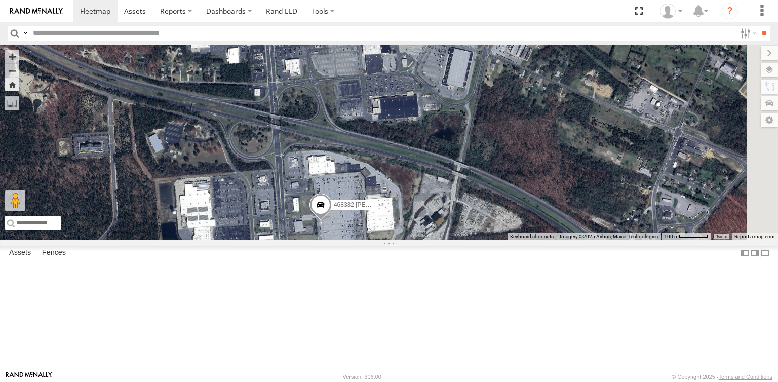
drag, startPoint x: 435, startPoint y: 292, endPoint x: 432, endPoint y: 275, distance: 17.0
click at [432, 240] on div "245047 Shawn 468332 Stanley" at bounding box center [389, 143] width 778 height 196
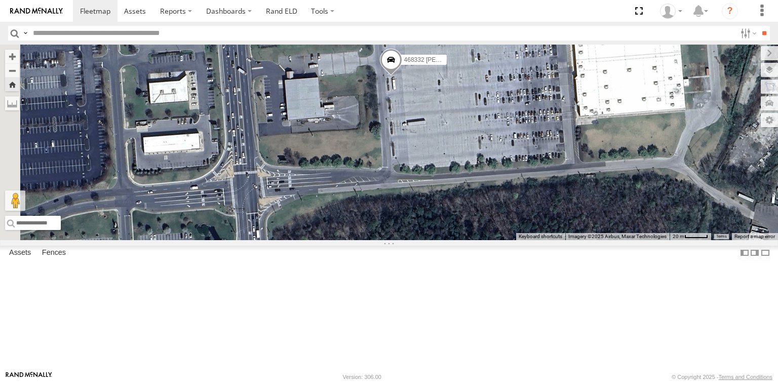
drag, startPoint x: 387, startPoint y: 287, endPoint x: 482, endPoint y: 250, distance: 102.2
click at [482, 240] on div "245047 Shawn 468332 Stanley" at bounding box center [389, 143] width 778 height 196
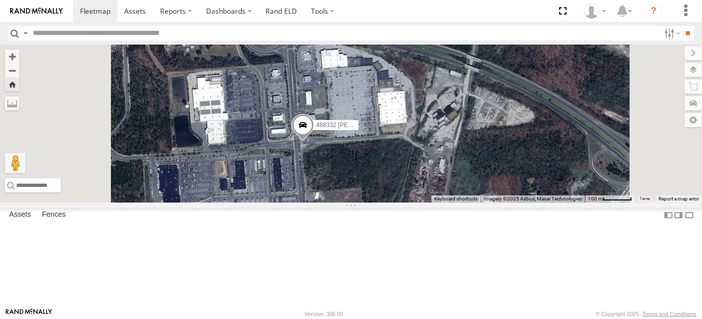
drag, startPoint x: 425, startPoint y: 229, endPoint x: 461, endPoint y: 219, distance: 37.9
click at [461, 203] on div "245047 Shawn 468332 Stanley" at bounding box center [351, 124] width 702 height 158
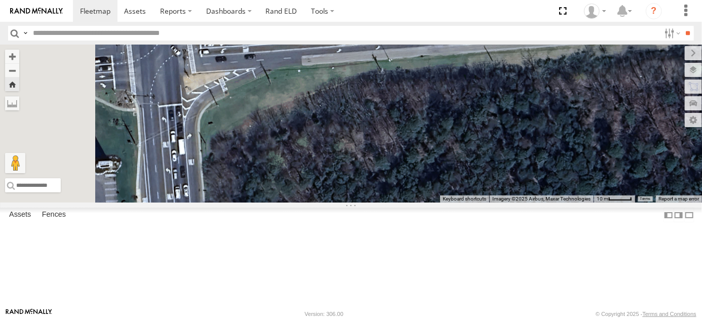
drag, startPoint x: 452, startPoint y: 220, endPoint x: 477, endPoint y: 230, distance: 26.8
click at [477, 203] on div "245047 Shawn 468332 Stanley" at bounding box center [351, 124] width 702 height 158
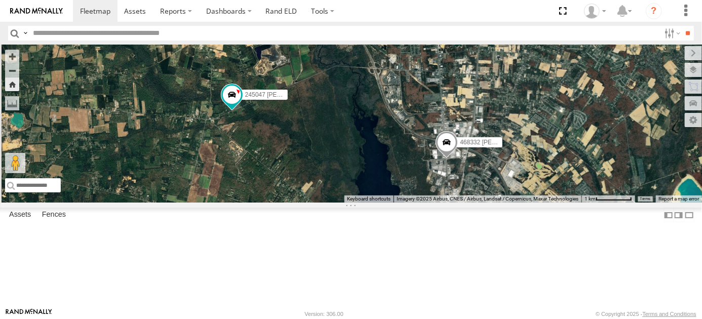
drag, startPoint x: 422, startPoint y: 218, endPoint x: 496, endPoint y: 220, distance: 74.0
click at [496, 203] on div "468332 Stanley 245047 Shawn" at bounding box center [351, 124] width 702 height 158
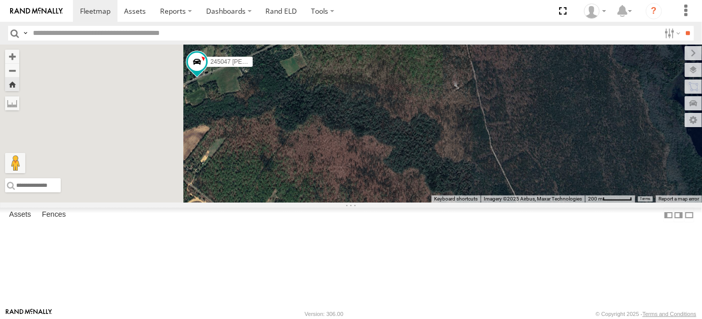
drag, startPoint x: 372, startPoint y: 153, endPoint x: 463, endPoint y: 241, distance: 125.4
click at [463, 203] on div "468332 Stanley 245047 Shawn" at bounding box center [351, 124] width 702 height 158
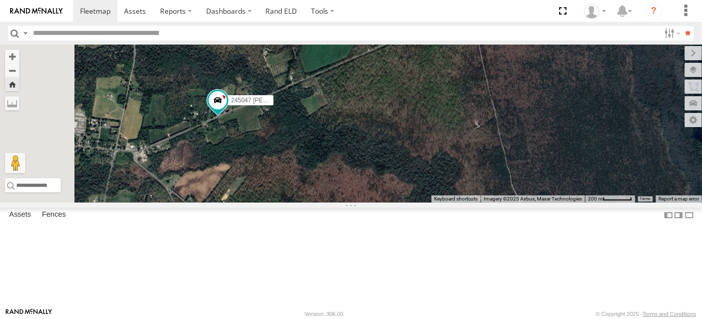
drag, startPoint x: 400, startPoint y: 188, endPoint x: 410, endPoint y: 231, distance: 44.2
click at [410, 203] on div "468332 Stanley 245047 Shawn" at bounding box center [351, 124] width 702 height 158
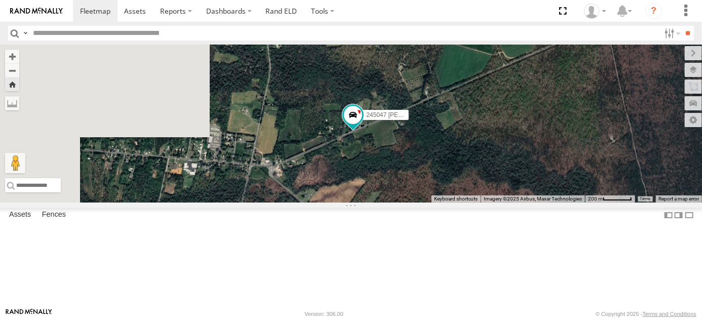
drag, startPoint x: 302, startPoint y: 236, endPoint x: 434, endPoint y: 217, distance: 133.0
click at [434, 203] on div "468332 Stanley 245047 Shawn" at bounding box center [351, 124] width 702 height 158
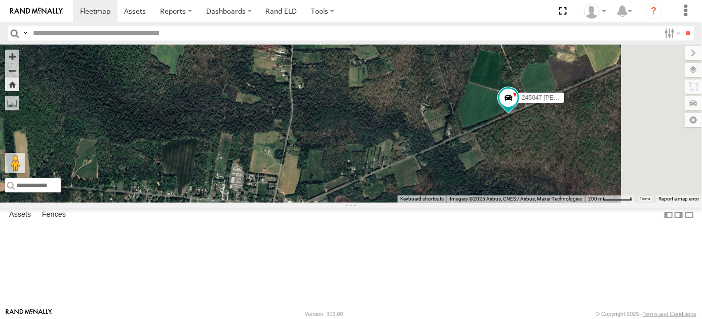
drag, startPoint x: 636, startPoint y: 202, endPoint x: 463, endPoint y: 261, distance: 183.1
click at [464, 203] on div "468332 Stanley 245047 Shawn" at bounding box center [351, 124] width 702 height 158
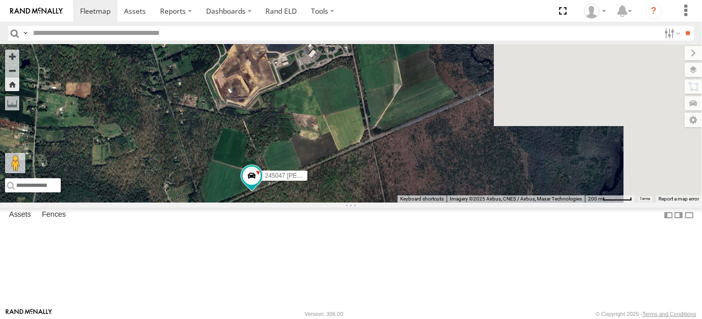
drag, startPoint x: 633, startPoint y: 196, endPoint x: 424, endPoint y: 263, distance: 220.3
click at [422, 203] on div "468332 Stanley 245047 Shawn" at bounding box center [351, 124] width 702 height 158
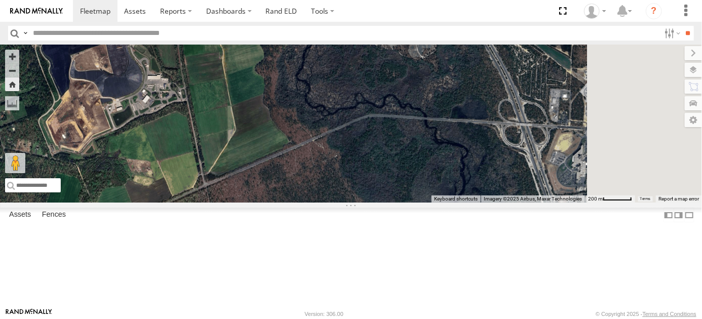
drag, startPoint x: 596, startPoint y: 197, endPoint x: 468, endPoint y: 232, distance: 133.0
click at [468, 203] on div "468332 Stanley 245047 Shawn" at bounding box center [351, 124] width 702 height 158
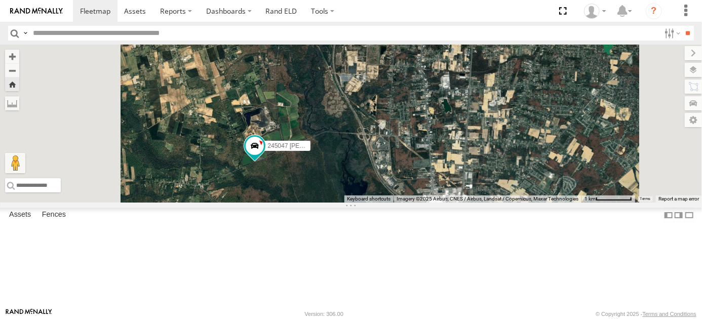
drag, startPoint x: 462, startPoint y: 241, endPoint x: 485, endPoint y: 171, distance: 73.7
click at [484, 174] on div "468332 Stanley 245047 Shawn" at bounding box center [351, 124] width 702 height 158
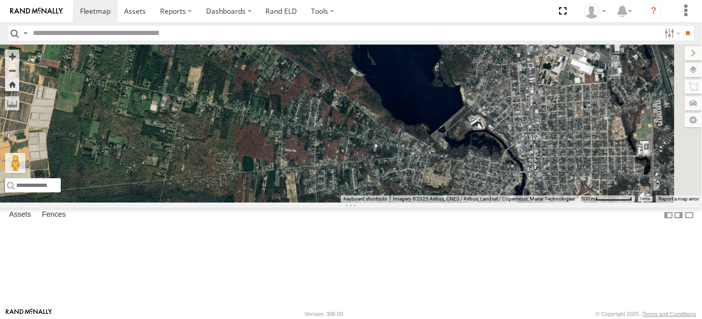
drag, startPoint x: 508, startPoint y: 226, endPoint x: 402, endPoint y: 145, distance: 133.7
click at [402, 145] on div "468332 Stanley 245047 Shawn" at bounding box center [351, 124] width 702 height 158
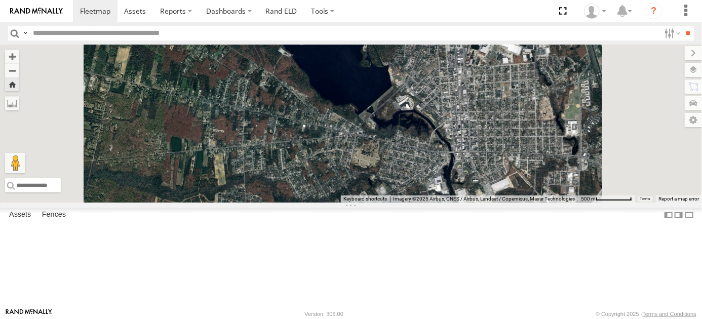
drag, startPoint x: 513, startPoint y: 235, endPoint x: 467, endPoint y: 182, distance: 70.0
click at [467, 182] on div "468332 Stanley 245047 Shawn" at bounding box center [351, 124] width 702 height 158
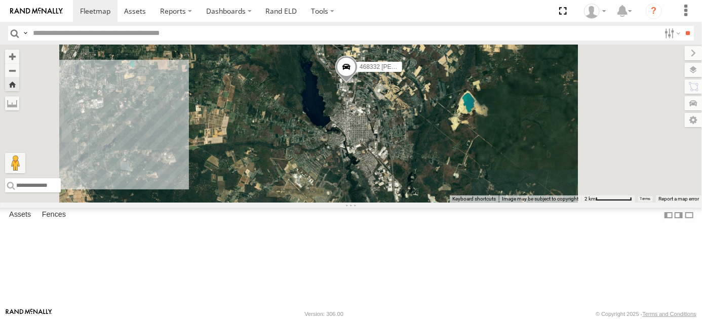
drag, startPoint x: 459, startPoint y: 169, endPoint x: 465, endPoint y: 235, distance: 66.1
click at [465, 203] on div "468332 Stanley 245047 Shawn" at bounding box center [351, 124] width 702 height 158
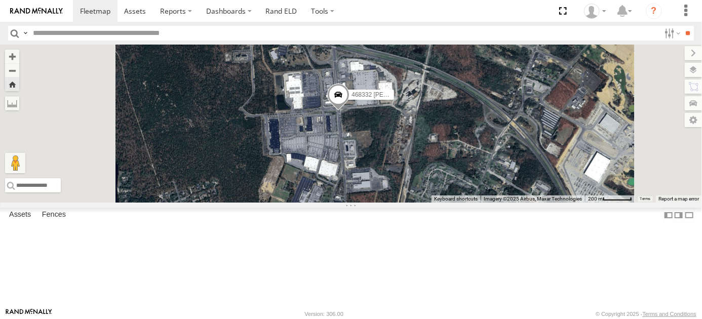
drag, startPoint x: 484, startPoint y: 151, endPoint x: 492, endPoint y: 242, distance: 90.5
click at [492, 203] on div "468332 Stanley 245047 Shawn" at bounding box center [351, 124] width 702 height 158
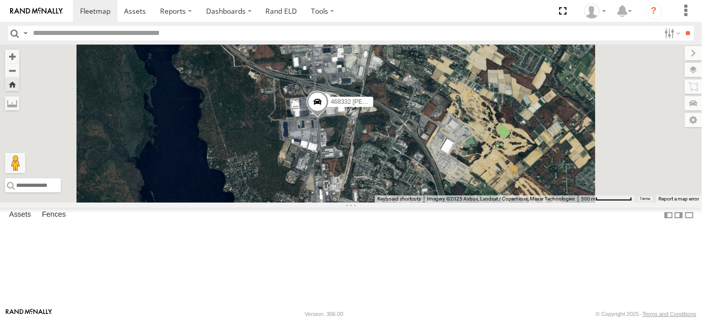
drag, startPoint x: 470, startPoint y: 253, endPoint x: 467, endPoint y: 187, distance: 65.9
click at [467, 187] on div "468332 Stanley 245047 Shawn" at bounding box center [351, 124] width 702 height 158
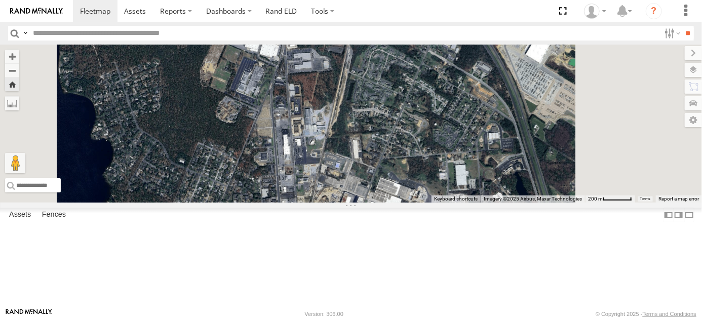
drag, startPoint x: 450, startPoint y: 204, endPoint x: 442, endPoint y: 132, distance: 72.9
click at [443, 139] on div "468332 Stanley 245047 Shawn" at bounding box center [351, 124] width 702 height 158
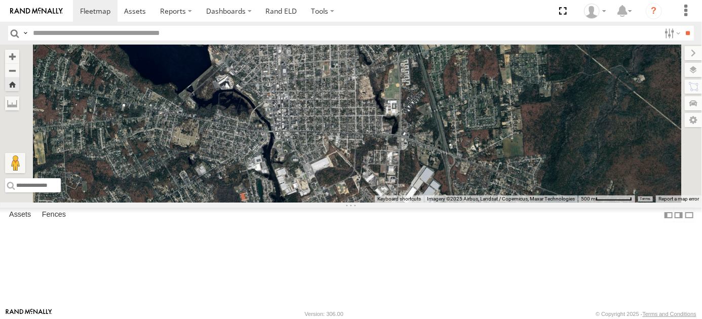
drag, startPoint x: 456, startPoint y: 235, endPoint x: 437, endPoint y: 148, distance: 88.7
click at [437, 148] on div "468332 Stanley 245047 Shawn" at bounding box center [351, 124] width 702 height 158
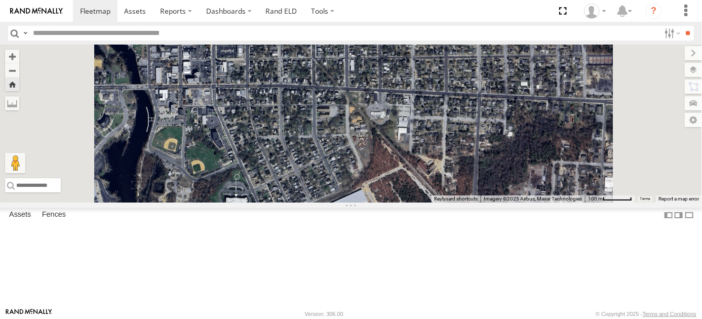
drag, startPoint x: 438, startPoint y: 212, endPoint x: 407, endPoint y: 137, distance: 81.3
click at [411, 151] on div "468332 Stanley 245047 Shawn" at bounding box center [351, 124] width 702 height 158
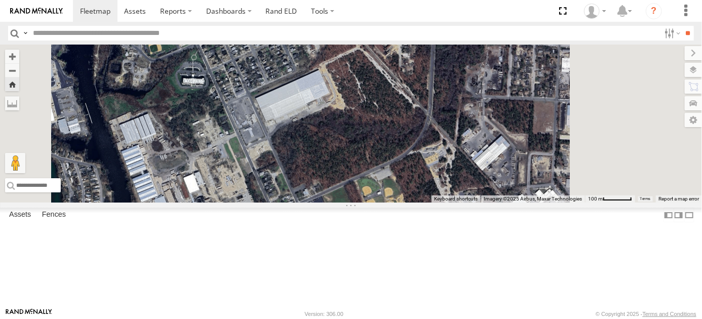
drag, startPoint x: 440, startPoint y: 211, endPoint x: 426, endPoint y: 173, distance: 40.4
click at [426, 173] on div "468332 Stanley 245047 Shawn" at bounding box center [351, 124] width 702 height 158
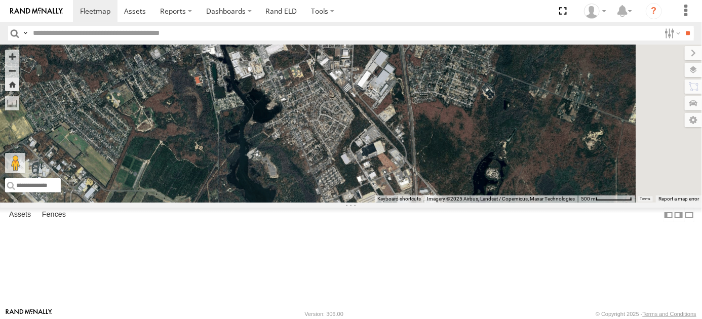
drag, startPoint x: 460, startPoint y: 218, endPoint x: 427, endPoint y: 144, distance: 81.8
click at [427, 144] on div "468332 Stanley 245047 Shawn" at bounding box center [351, 124] width 702 height 158
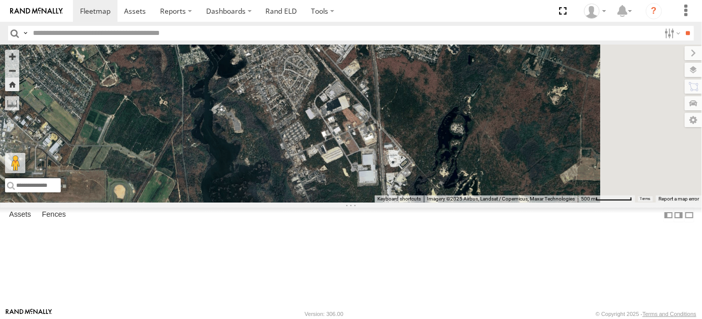
drag, startPoint x: 447, startPoint y: 206, endPoint x: 424, endPoint y: 178, distance: 36.3
click at [424, 178] on div "468332 Stanley 245047 Shawn" at bounding box center [351, 124] width 702 height 158
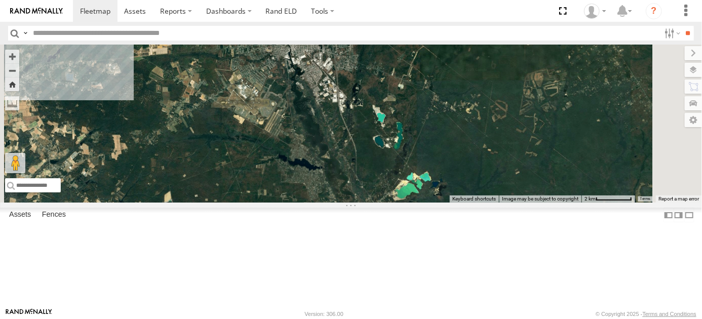
drag, startPoint x: 472, startPoint y: 196, endPoint x: 463, endPoint y: 179, distance: 18.6
click at [463, 179] on div "468332 Stanley 245047 Shawn" at bounding box center [351, 124] width 702 height 158
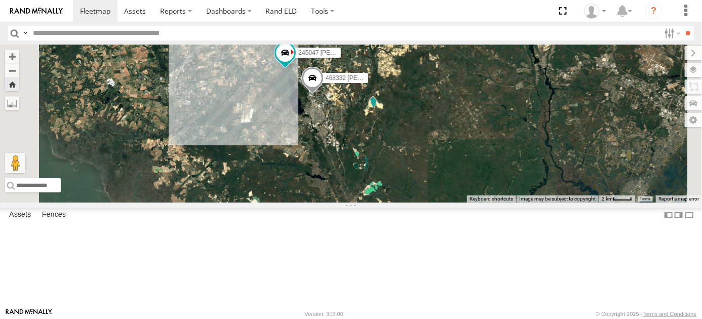
drag, startPoint x: 454, startPoint y: 151, endPoint x: 460, endPoint y: 194, distance: 42.4
click at [460, 194] on div "468332 Stanley 245047 Shawn" at bounding box center [351, 124] width 702 height 158
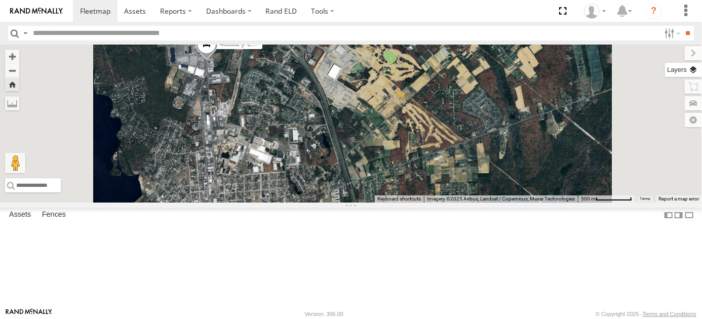
click at [691, 68] on label at bounding box center [683, 70] width 37 height 14
click at [0, 0] on label at bounding box center [0, 0] width 0 height 0
click at [0, 0] on span "Satellite + Roadmap" at bounding box center [0, 0] width 0 height 0
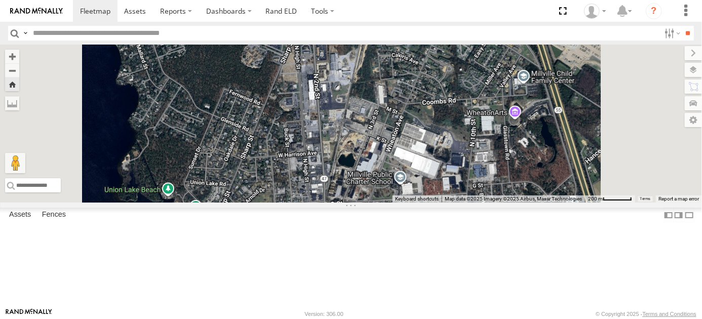
click at [0, 0] on label at bounding box center [0, 0] width 0 height 0
click at [668, 53] on label at bounding box center [685, 53] width 34 height 14
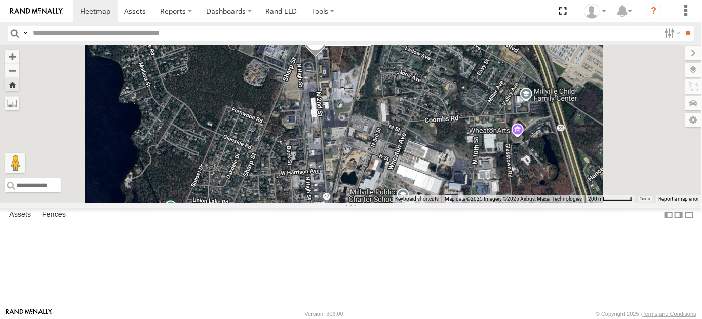
drag, startPoint x: 436, startPoint y: 175, endPoint x: 438, endPoint y: 181, distance: 6.3
click at [438, 181] on div "468332 Stanley 245047 Shawn" at bounding box center [351, 124] width 702 height 158
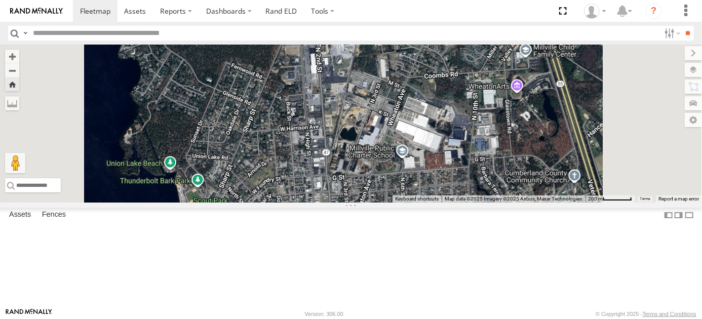
drag, startPoint x: 478, startPoint y: 239, endPoint x: 470, endPoint y: 172, distance: 66.9
click at [470, 178] on div "468332 Stanley 245047 Shawn" at bounding box center [351, 124] width 702 height 158
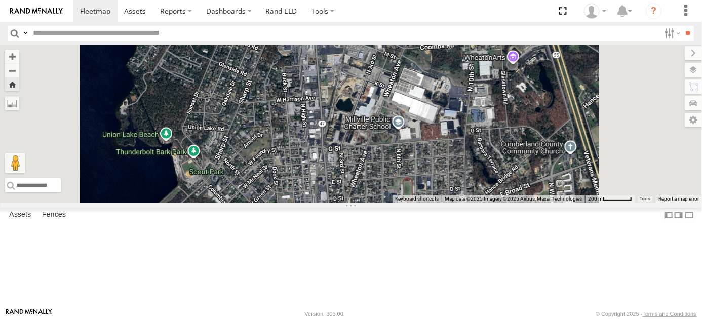
drag, startPoint x: 480, startPoint y: 233, endPoint x: 473, endPoint y: 184, distance: 49.6
click at [473, 184] on div "468332 Stanley 245047 Shawn" at bounding box center [351, 124] width 702 height 158
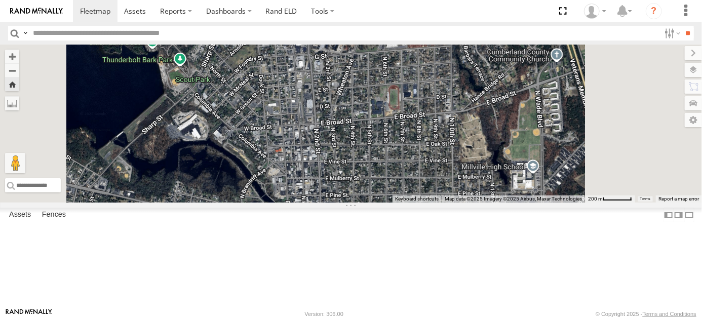
drag, startPoint x: 483, startPoint y: 233, endPoint x: 482, endPoint y: 184, distance: 48.7
click at [482, 186] on div "468332 Stanley 245047 Shawn" at bounding box center [351, 124] width 702 height 158
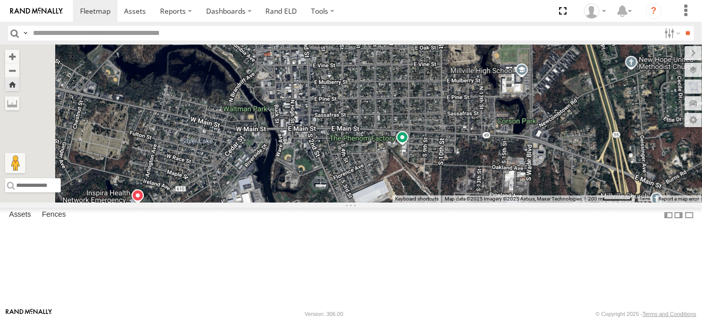
drag, startPoint x: 484, startPoint y: 235, endPoint x: 473, endPoint y: 202, distance: 34.3
click at [473, 202] on div "468332 Stanley 245047 Shawn" at bounding box center [351, 124] width 702 height 158
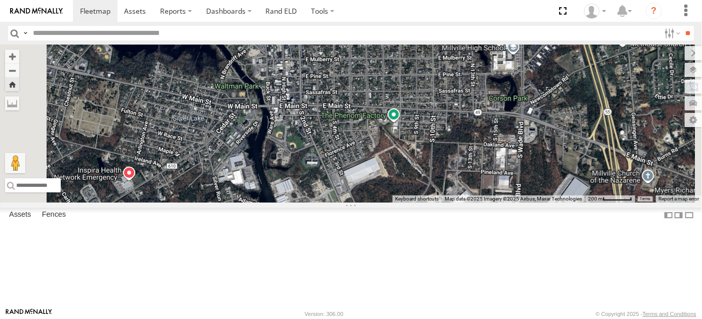
drag, startPoint x: 479, startPoint y: 232, endPoint x: 454, endPoint y: 167, distance: 70.1
click at [454, 167] on div "468332 Stanley 245047 Shawn" at bounding box center [351, 124] width 702 height 158
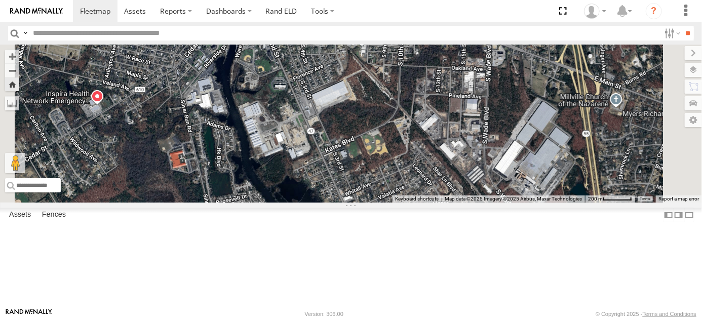
drag, startPoint x: 493, startPoint y: 241, endPoint x: 480, endPoint y: 218, distance: 26.3
click at [480, 203] on div "468332 Stanley 245047 Shawn" at bounding box center [351, 124] width 702 height 158
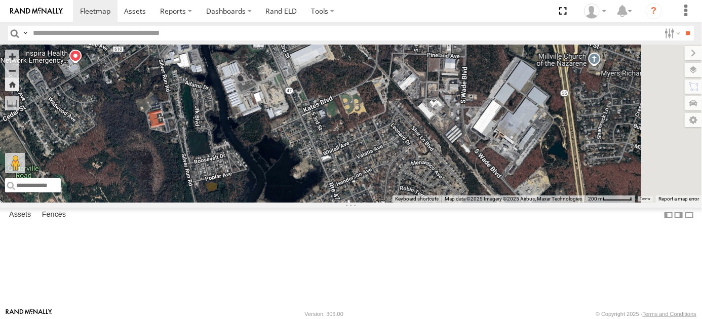
drag, startPoint x: 505, startPoint y: 249, endPoint x: 476, endPoint y: 186, distance: 69.1
click at [476, 188] on div "468332 Stanley 245047 Shawn" at bounding box center [351, 124] width 702 height 158
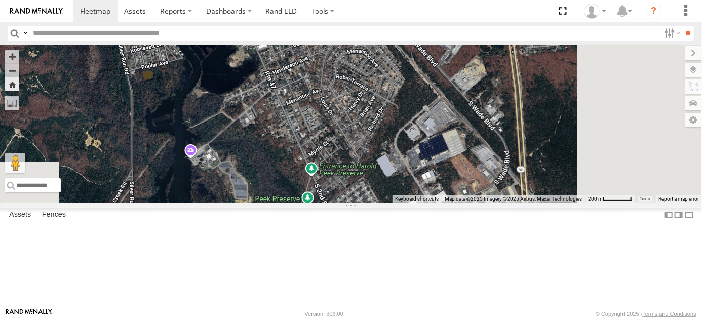
drag, startPoint x: 524, startPoint y: 245, endPoint x: 481, endPoint y: 178, distance: 79.8
click at [481, 178] on div "468332 Stanley 245047 Shawn" at bounding box center [351, 124] width 702 height 158
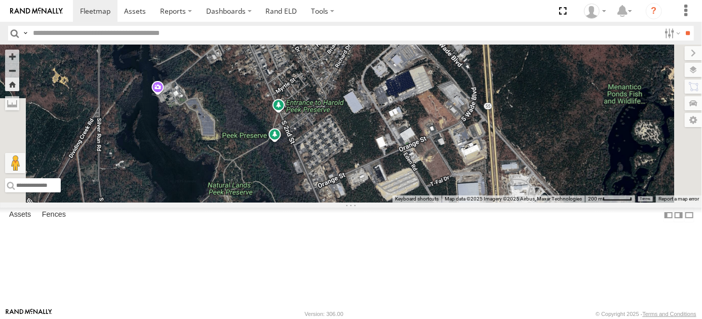
drag, startPoint x: 510, startPoint y: 238, endPoint x: 493, endPoint y: 206, distance: 36.0
click at [493, 203] on div "468332 Stanley 245047 Shawn" at bounding box center [351, 124] width 702 height 158
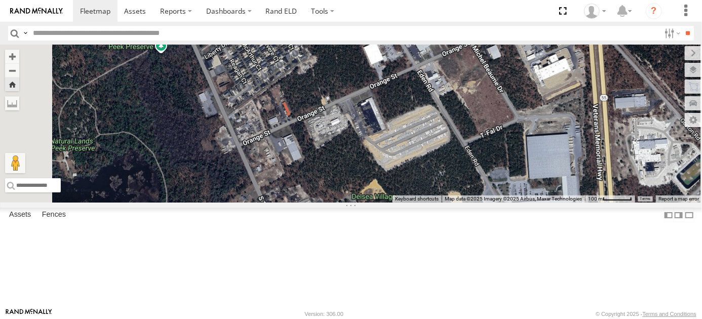
drag, startPoint x: 448, startPoint y: 213, endPoint x: 469, endPoint y: 168, distance: 49.9
click at [469, 168] on div "468332 Stanley 245047 Shawn" at bounding box center [351, 124] width 702 height 158
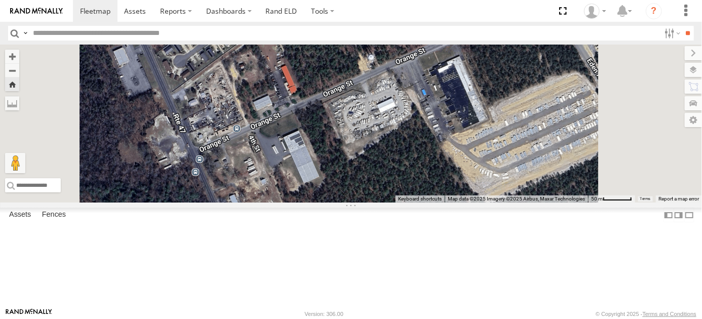
drag, startPoint x: 472, startPoint y: 196, endPoint x: 451, endPoint y: 224, distance: 35.2
click at [451, 203] on div "468332 Stanley 245047 Shawn" at bounding box center [351, 124] width 702 height 158
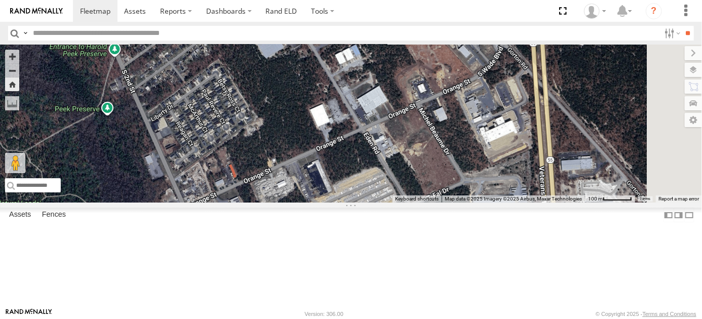
drag, startPoint x: 527, startPoint y: 196, endPoint x: 464, endPoint y: 233, distance: 72.9
click at [464, 203] on div "468332 Stanley 245047 Shawn" at bounding box center [351, 124] width 702 height 158
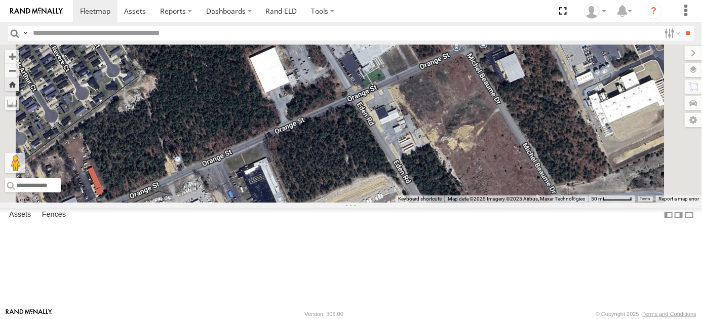
drag, startPoint x: 377, startPoint y: 247, endPoint x: 434, endPoint y: 201, distance: 73.1
click at [434, 201] on div "468332 Stanley 245047 Shawn" at bounding box center [351, 124] width 702 height 158
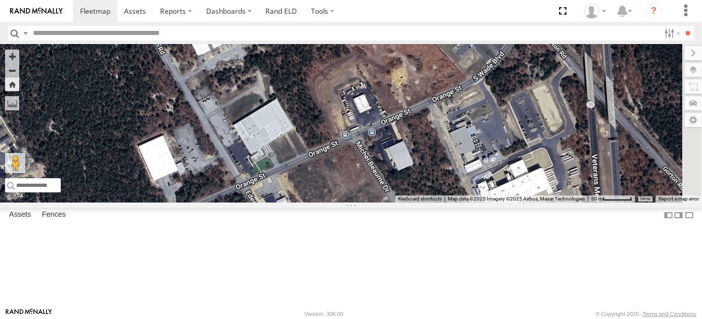
drag, startPoint x: 405, startPoint y: 253, endPoint x: 373, endPoint y: 273, distance: 37.8
click at [373, 203] on div "468332 Stanley 245047 Shawn" at bounding box center [351, 124] width 702 height 158
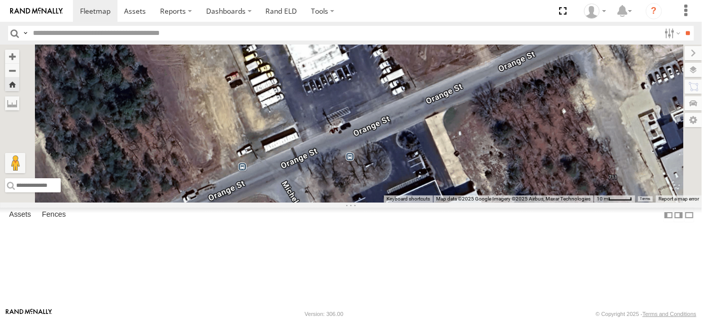
drag, startPoint x: 477, startPoint y: 217, endPoint x: 466, endPoint y: 274, distance: 57.8
click at [466, 203] on div "468332 Stanley 245047 Shawn" at bounding box center [351, 124] width 702 height 158
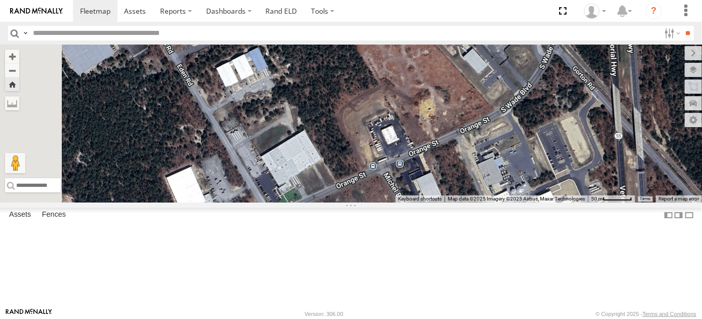
drag, startPoint x: 409, startPoint y: 274, endPoint x: 464, endPoint y: 251, distance: 59.1
click at [464, 203] on div "468332 Stanley 245047 Shawn" at bounding box center [351, 124] width 702 height 158
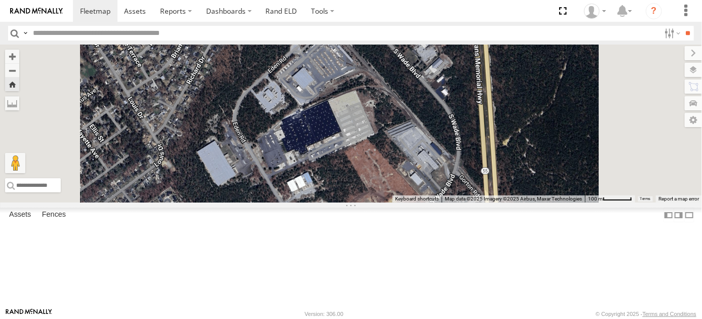
drag, startPoint x: 462, startPoint y: 215, endPoint x: 468, endPoint y: 241, distance: 25.9
click at [468, 203] on div "468332 Stanley 245047 Shawn" at bounding box center [351, 124] width 702 height 158
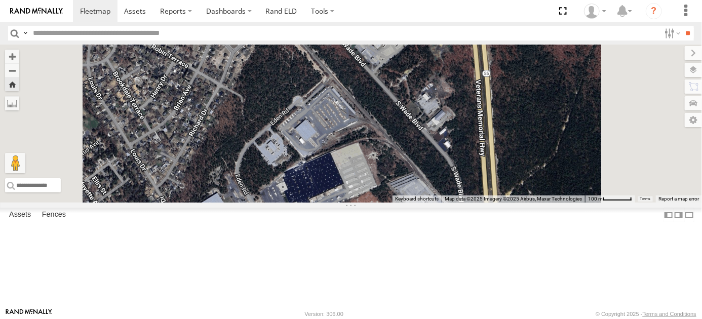
drag, startPoint x: 454, startPoint y: 175, endPoint x: 456, endPoint y: 212, distance: 37.0
click at [456, 203] on div "468332 Stanley 245047 Shawn" at bounding box center [351, 124] width 702 height 158
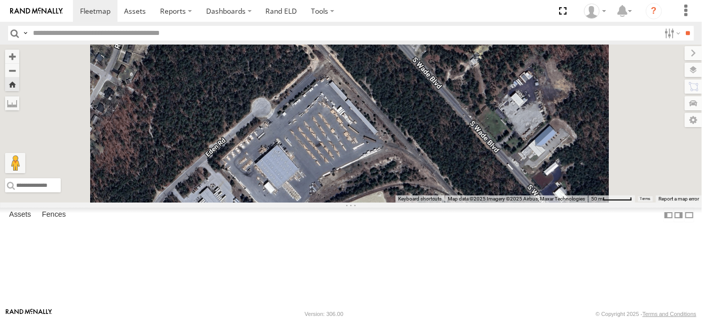
drag, startPoint x: 450, startPoint y: 202, endPoint x: 453, endPoint y: 243, distance: 41.7
click at [453, 203] on div "468332 Stanley 245047 Shawn" at bounding box center [351, 124] width 702 height 158
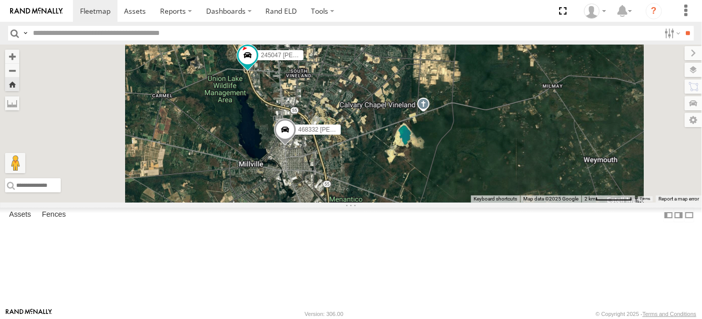
drag, startPoint x: 410, startPoint y: 201, endPoint x: 418, endPoint y: 235, distance: 35.5
click at [418, 203] on div "468332 Stanley 245047 Shawn" at bounding box center [351, 124] width 702 height 158
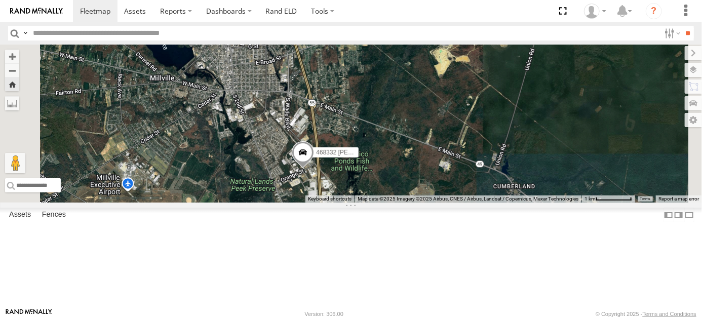
drag, startPoint x: 457, startPoint y: 223, endPoint x: 514, endPoint y: 99, distance: 136.0
click at [514, 99] on div "468332 [PERSON_NAME]" at bounding box center [351, 124] width 702 height 158
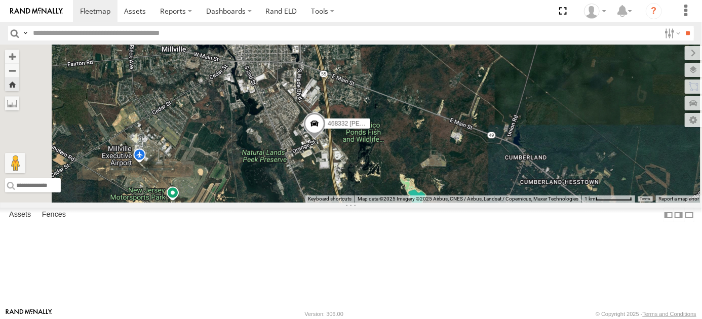
click at [464, 203] on div "468332 [PERSON_NAME]" at bounding box center [351, 124] width 702 height 158
